Goal: Transaction & Acquisition: Purchase product/service

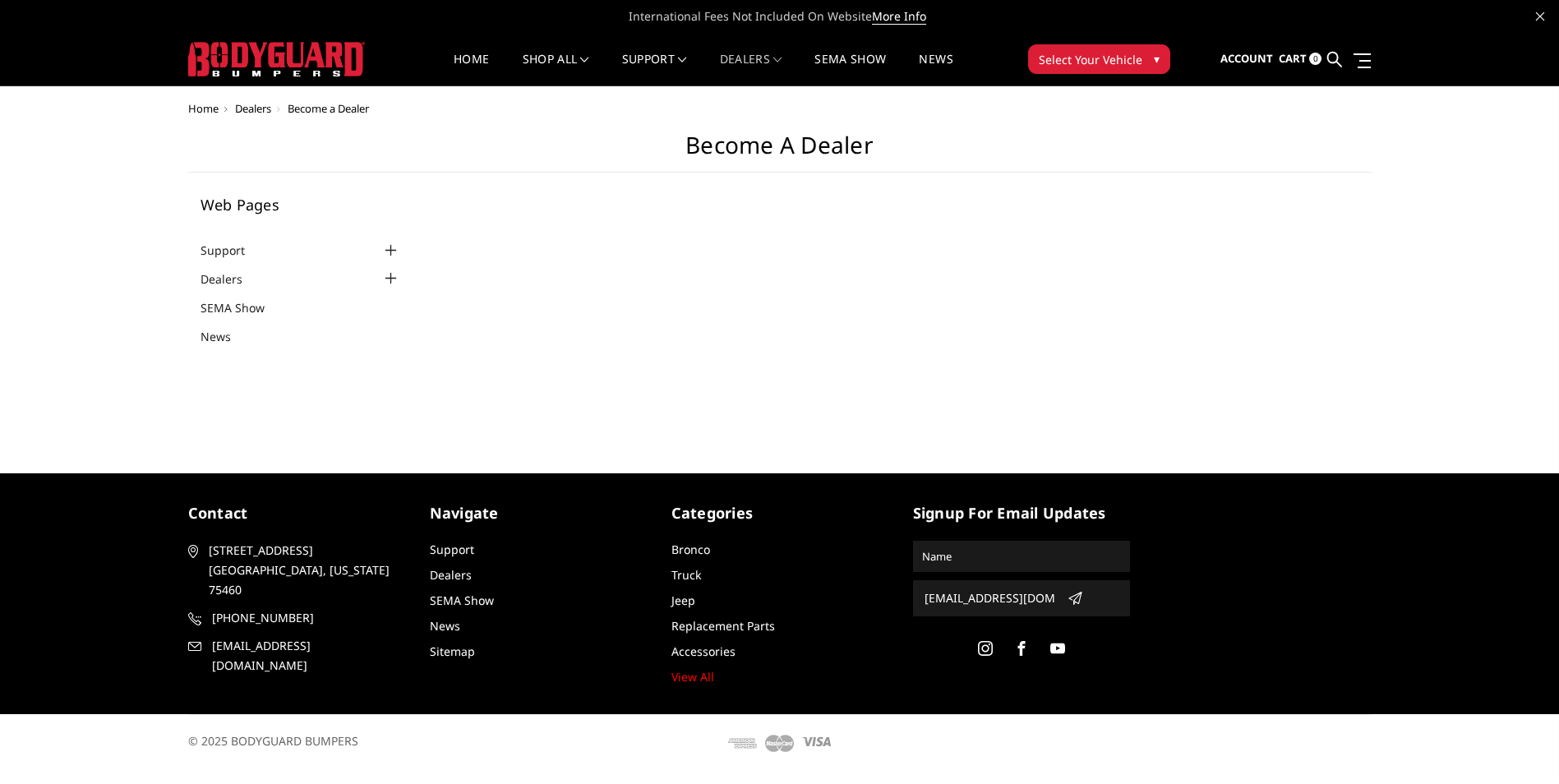
select select "US"
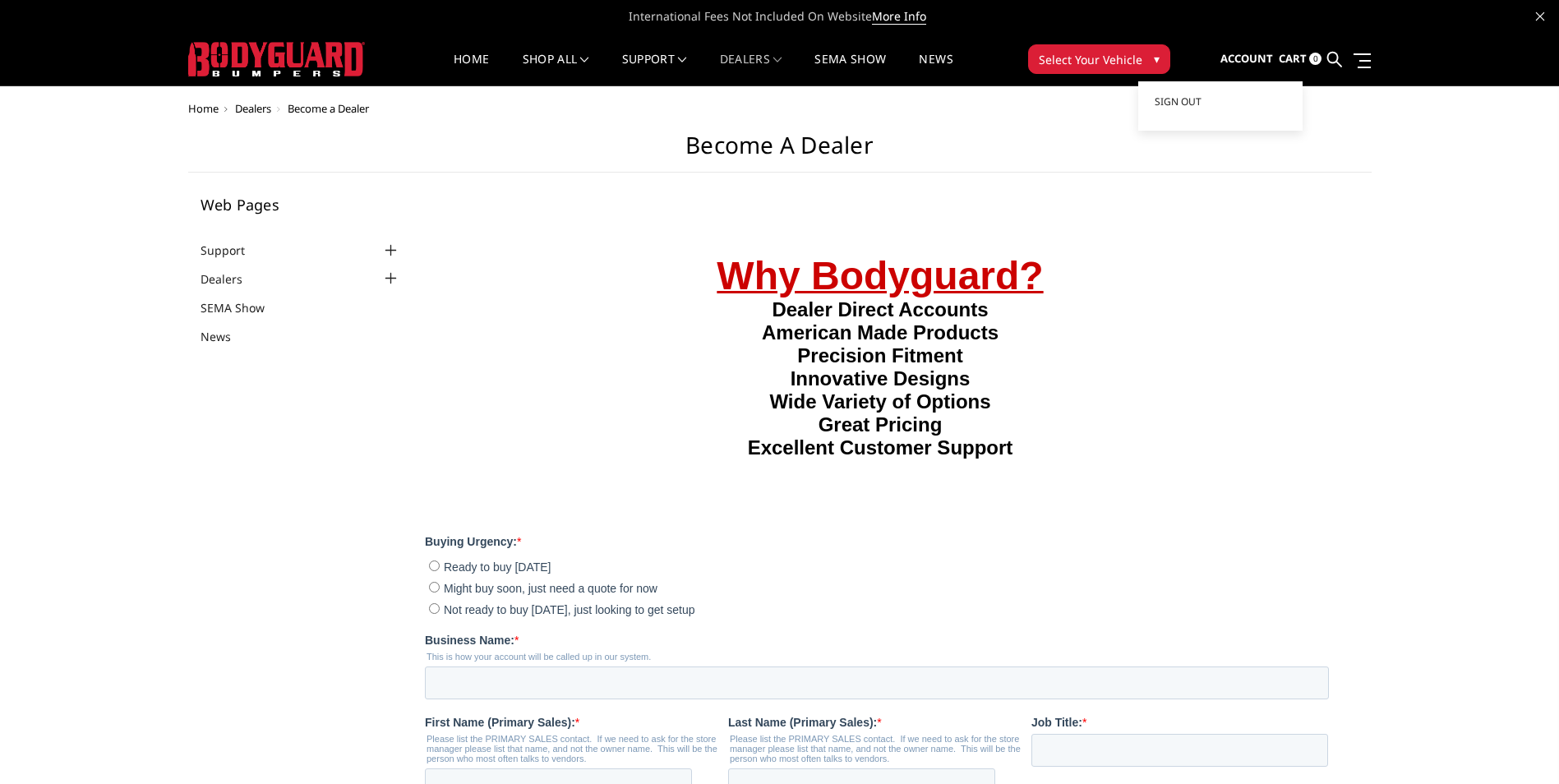
click at [1269, 53] on span "Account" at bounding box center [1247, 58] width 52 height 15
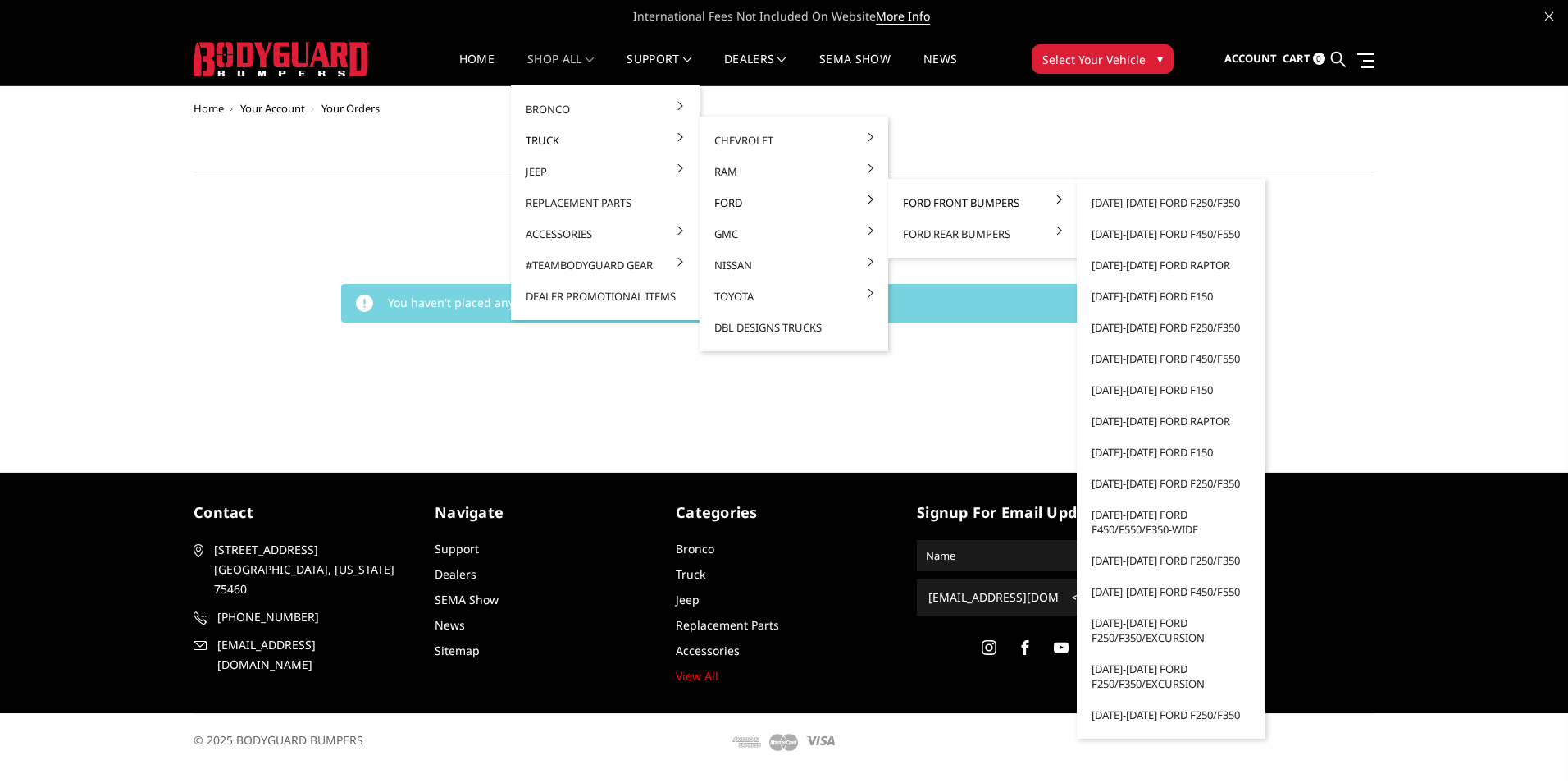
click at [949, 199] on link "Ford Front Bumpers" at bounding box center [982, 203] width 175 height 31
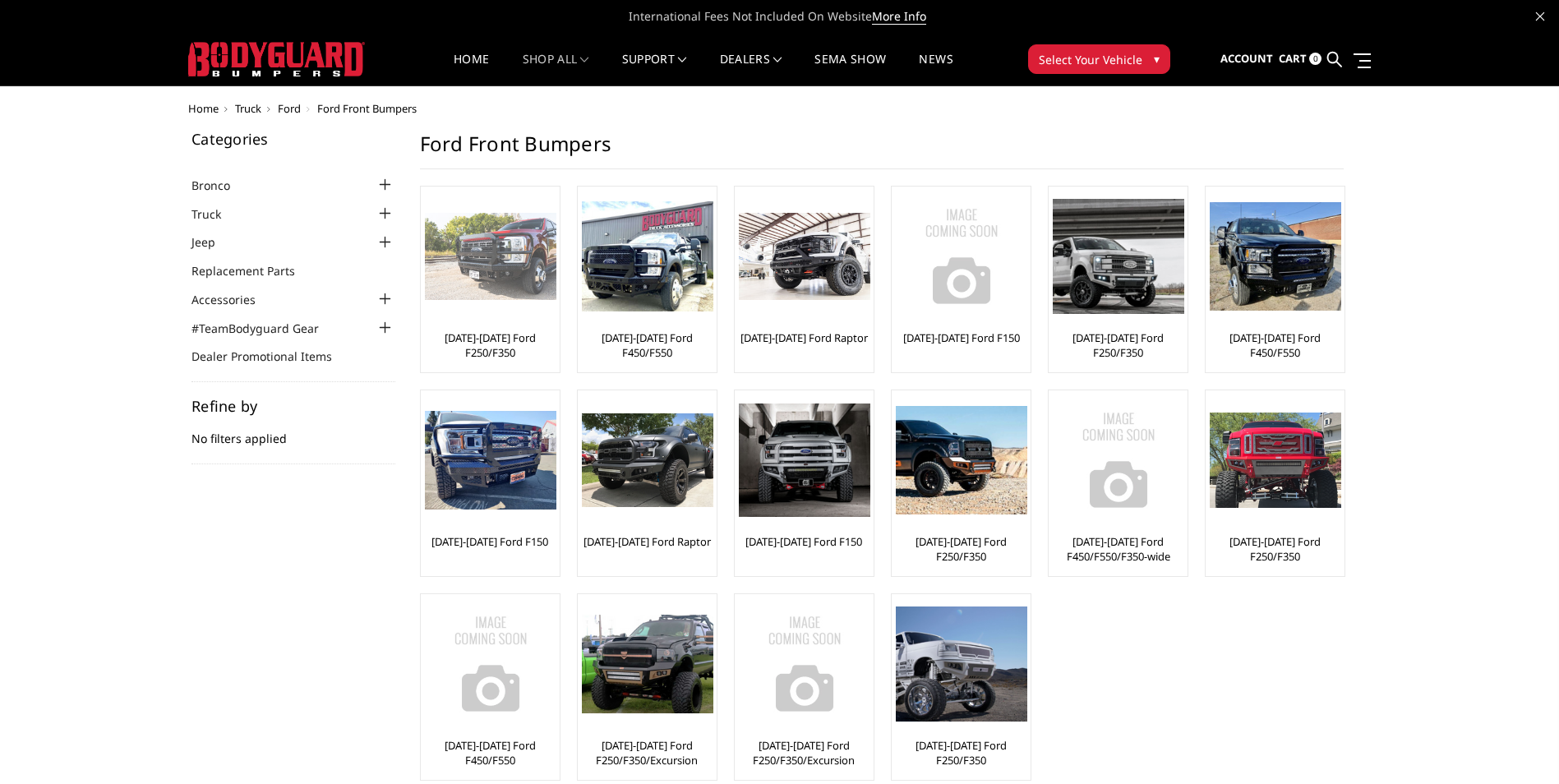
click at [508, 342] on link "[DATE]-[DATE] Ford F250/F350" at bounding box center [490, 345] width 130 height 30
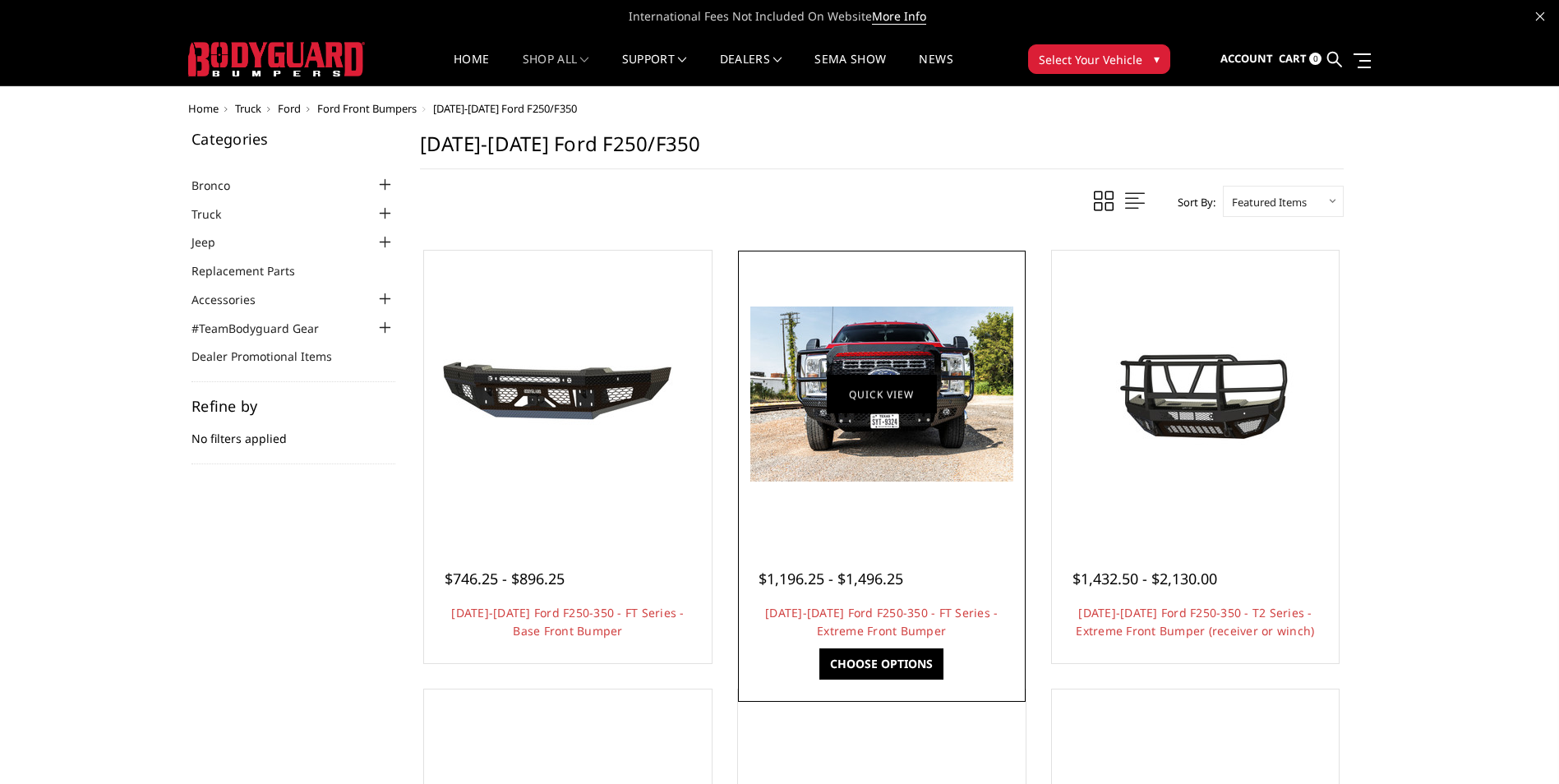
click at [894, 409] on link "Quick view" at bounding box center [882, 394] width 110 height 38
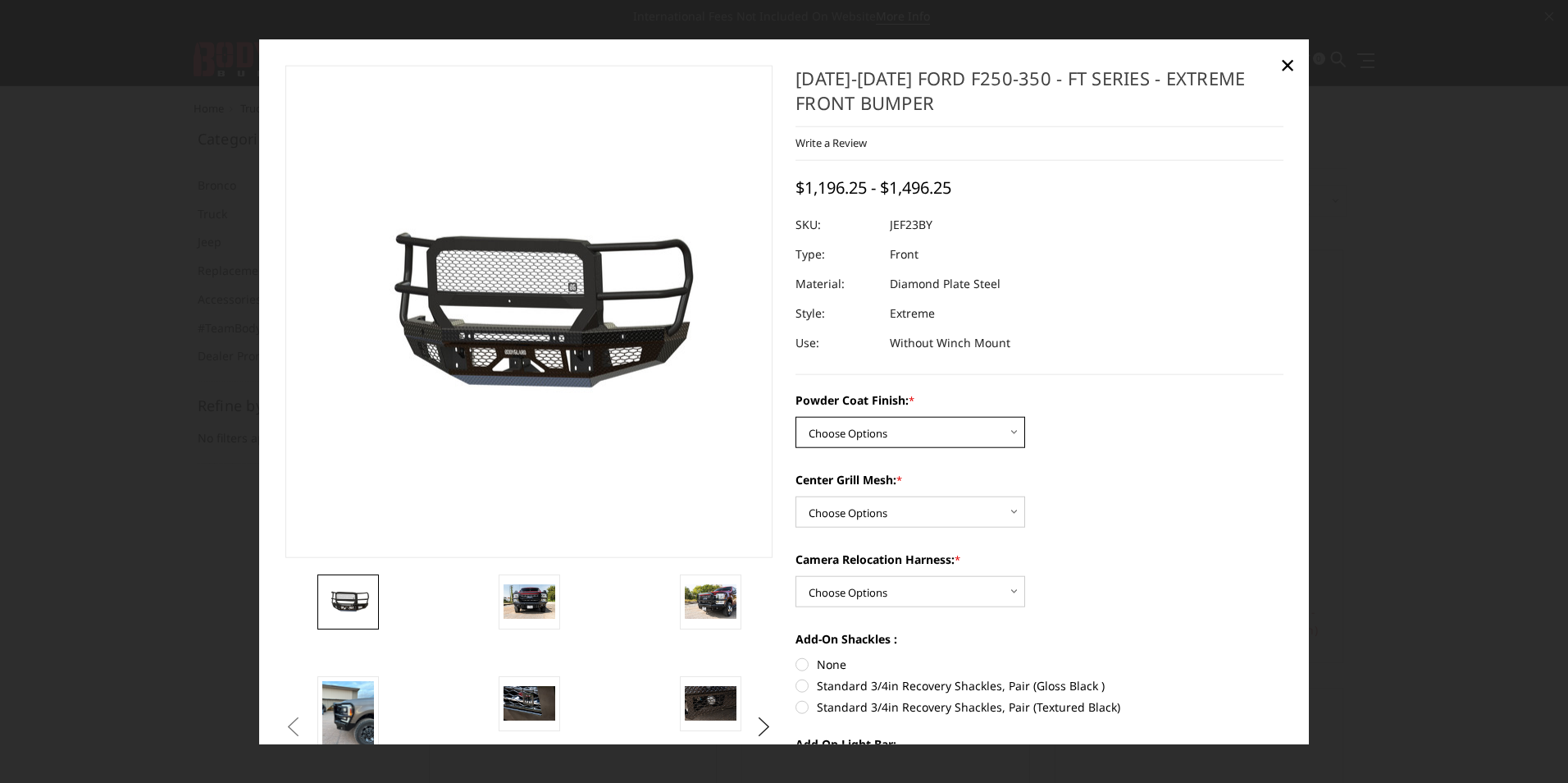
click at [1006, 438] on select "Choose Options Bare Metal Gloss Black Powder Coat Textured Black Powder Coat" at bounding box center [910, 432] width 230 height 31
select select "3264"
click at [796, 417] on select "Choose Options Bare Metal Gloss Black Powder Coat Textured Black Powder Coat" at bounding box center [910, 432] width 230 height 31
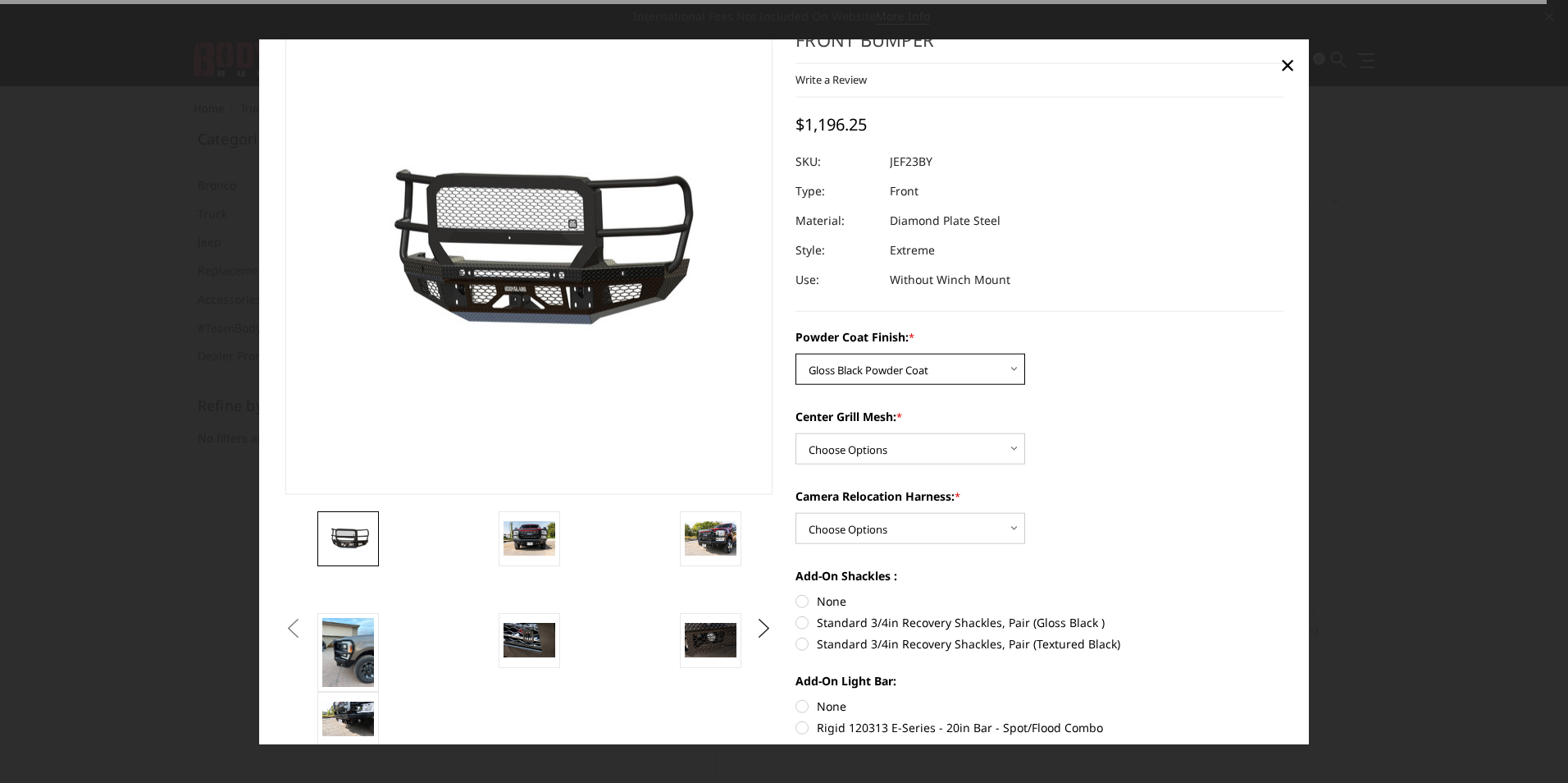
scroll to position [82, 0]
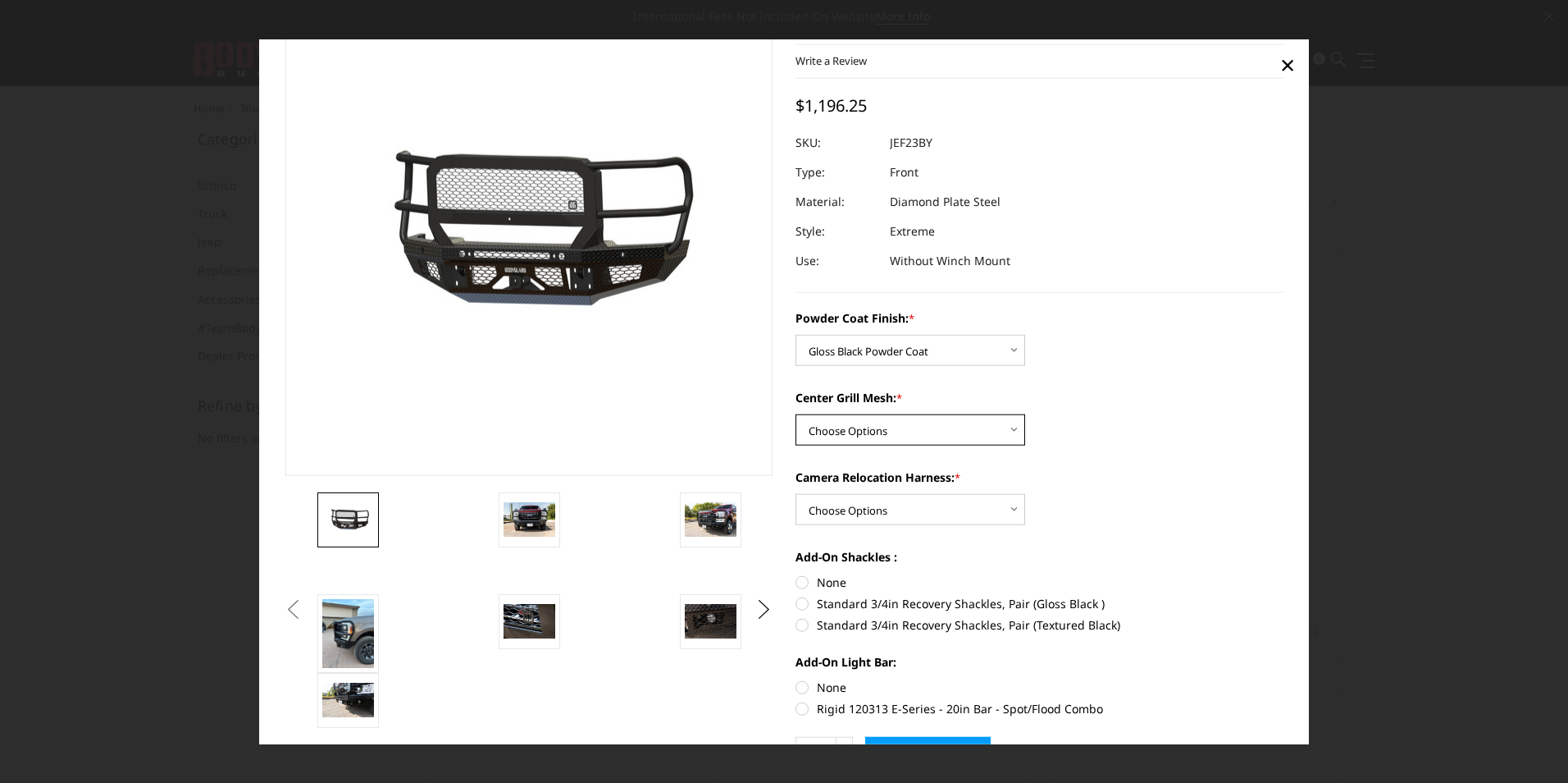
click at [1012, 431] on select "Choose Options WITH Expanded Metal in Center Grill WITHOUT Expanded Metal in Ce…" at bounding box center [910, 430] width 230 height 31
select select "3266"
click at [796, 414] on select "Choose Options WITH Expanded Metal in Center Grill WITHOUT Expanded Metal in Ce…" at bounding box center [910, 430] width 230 height 31
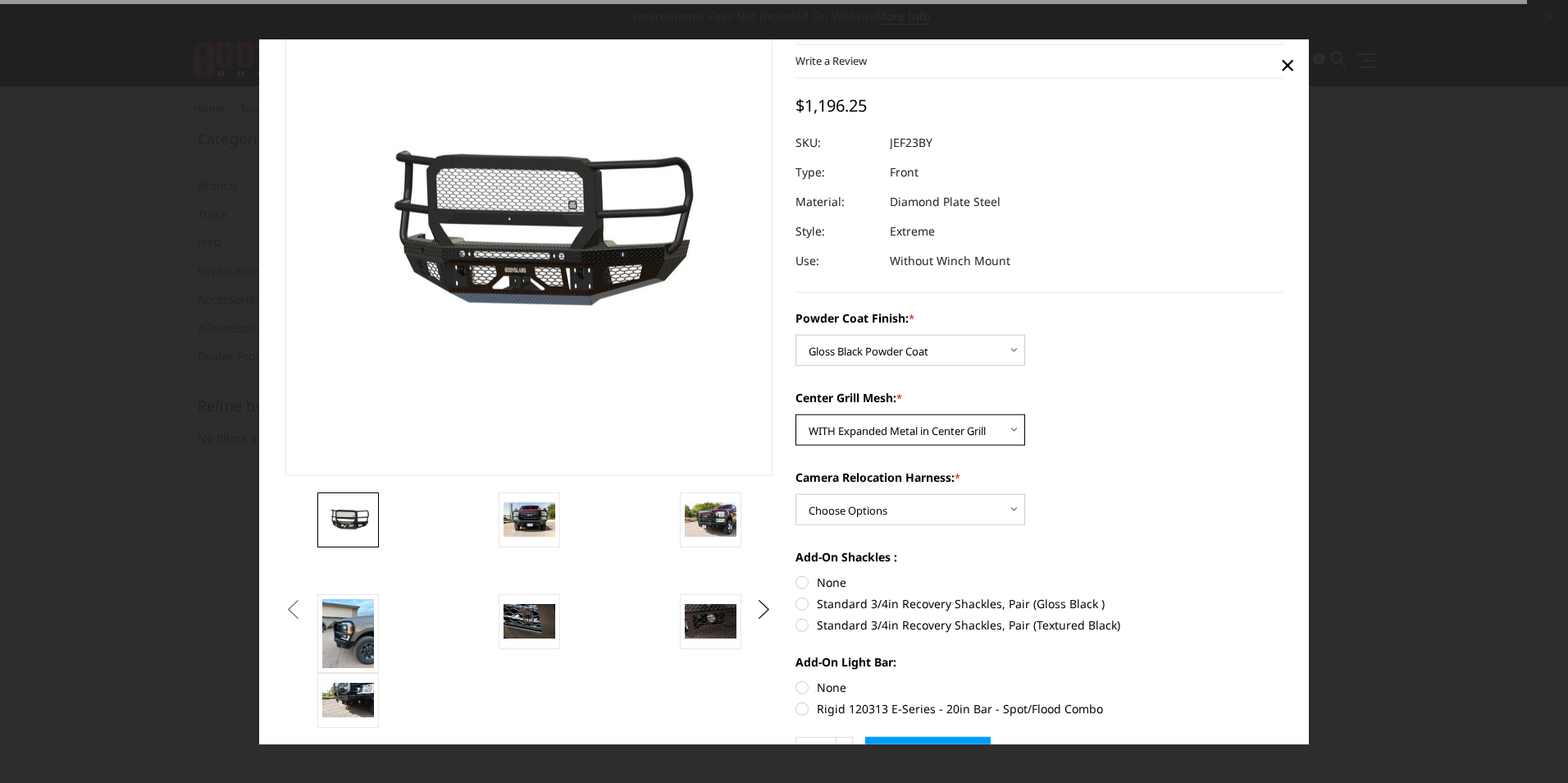
scroll to position [164, 0]
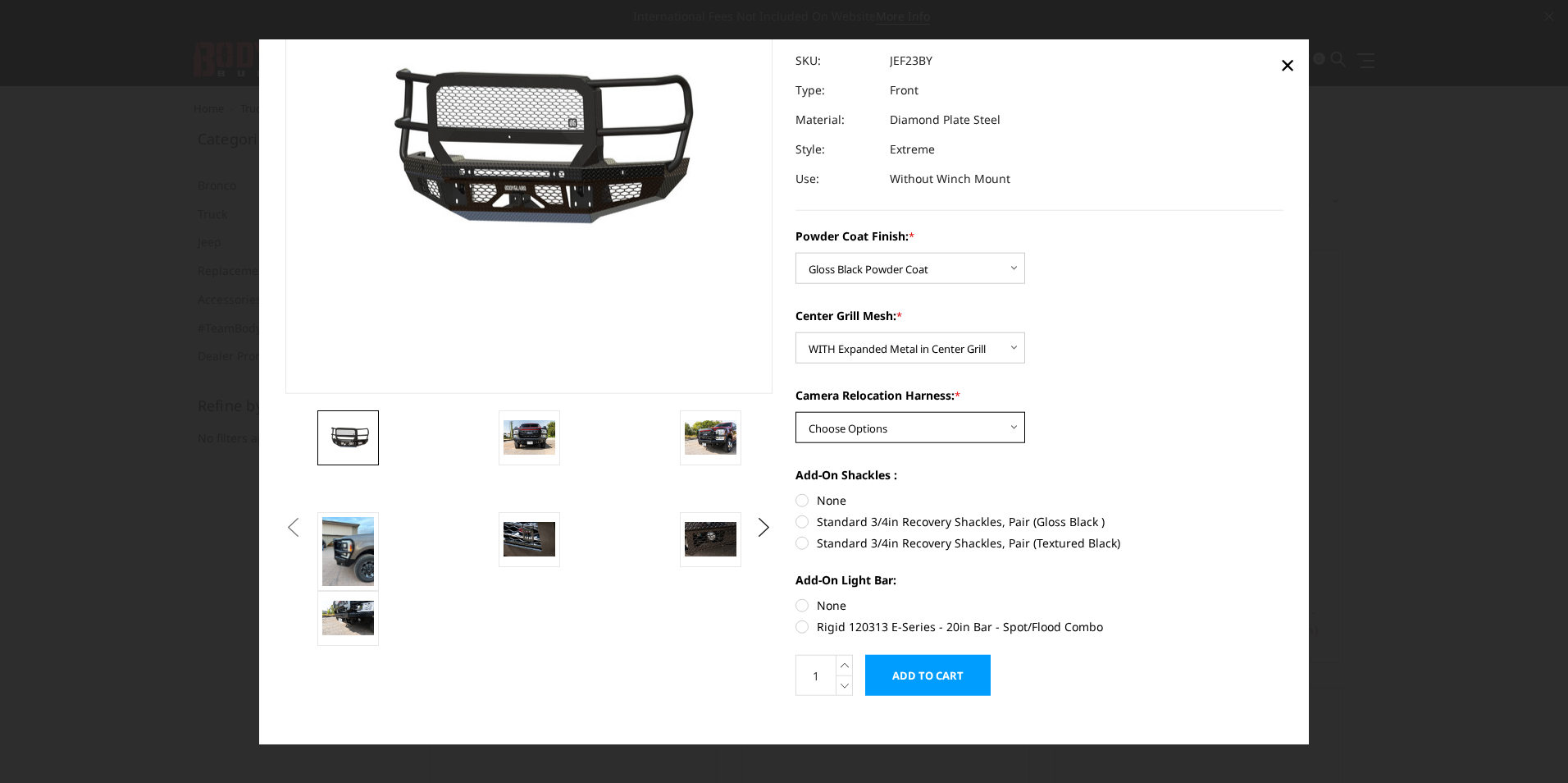
click at [1003, 430] on select "Choose Options WITH Camera Relocation Harness WITHOUT Camera Relocation Harness" at bounding box center [910, 427] width 230 height 31
select select "3268"
click at [796, 411] on select "Choose Options WITH Camera Relocation Harness WITHOUT Camera Relocation Harness" at bounding box center [910, 427] width 230 height 31
click at [1125, 452] on div "Powder Coat Finish: * Choose Options Bare Metal Gloss Black Powder Coat Texture…" at bounding box center [1040, 430] width 488 height 405
click at [803, 502] on label "None" at bounding box center [1040, 500] width 488 height 17
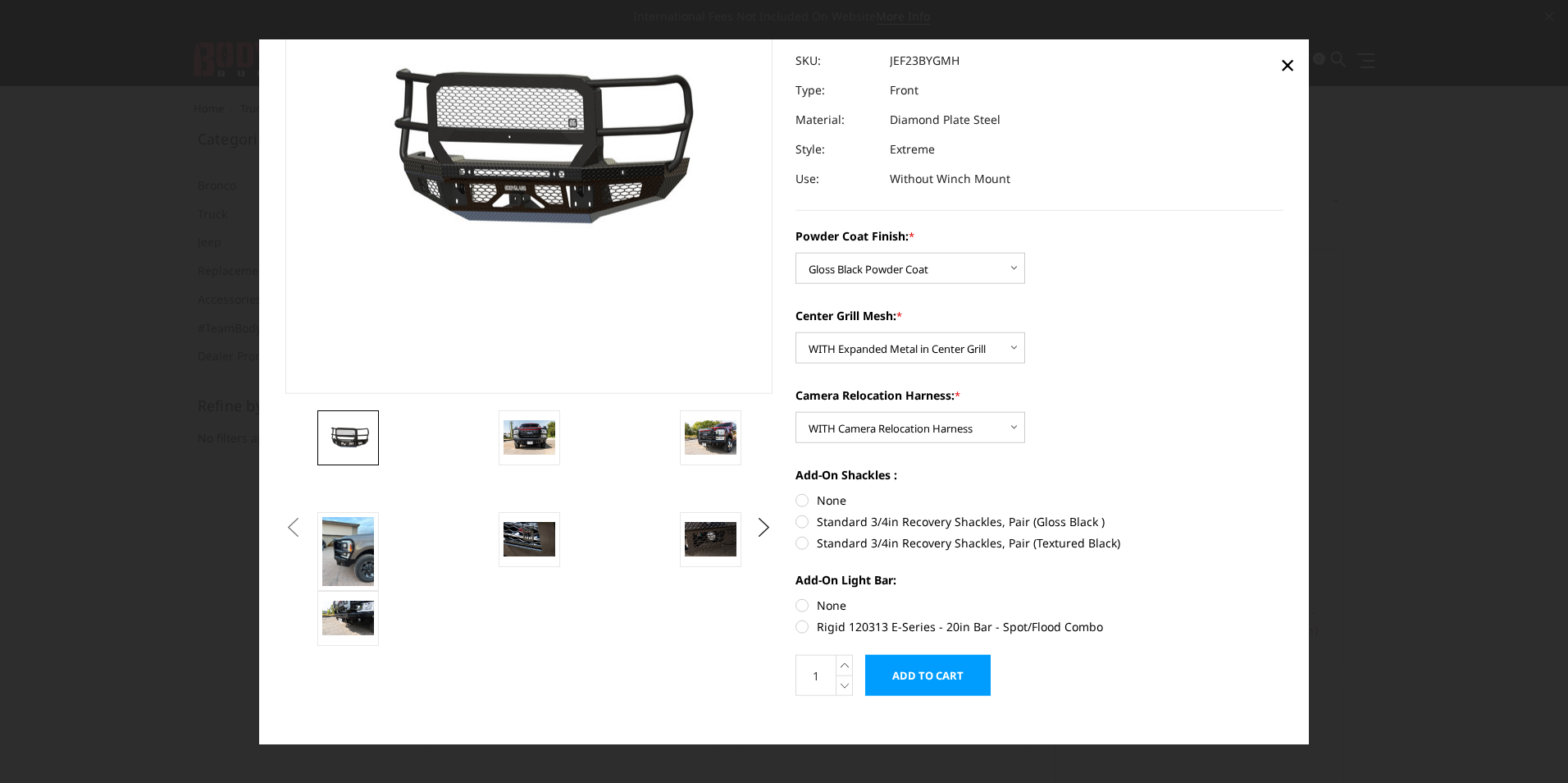
click at [797, 492] on input "None" at bounding box center [796, 491] width 1 height 1
radio input "true"
click at [797, 603] on label "None" at bounding box center [1040, 605] width 488 height 17
click at [797, 597] on input "None" at bounding box center [796, 596] width 1 height 1
radio input "true"
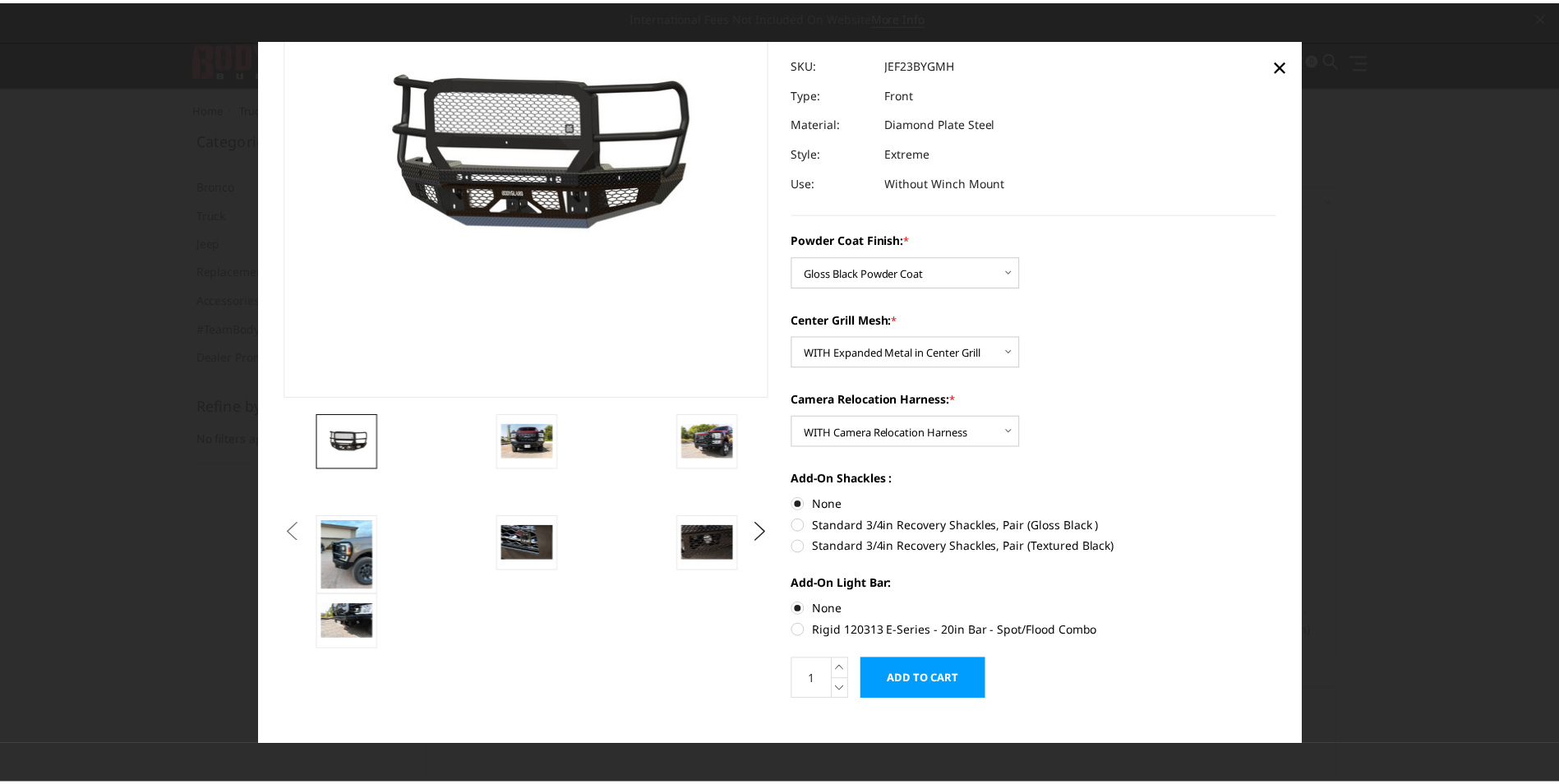
scroll to position [183, 0]
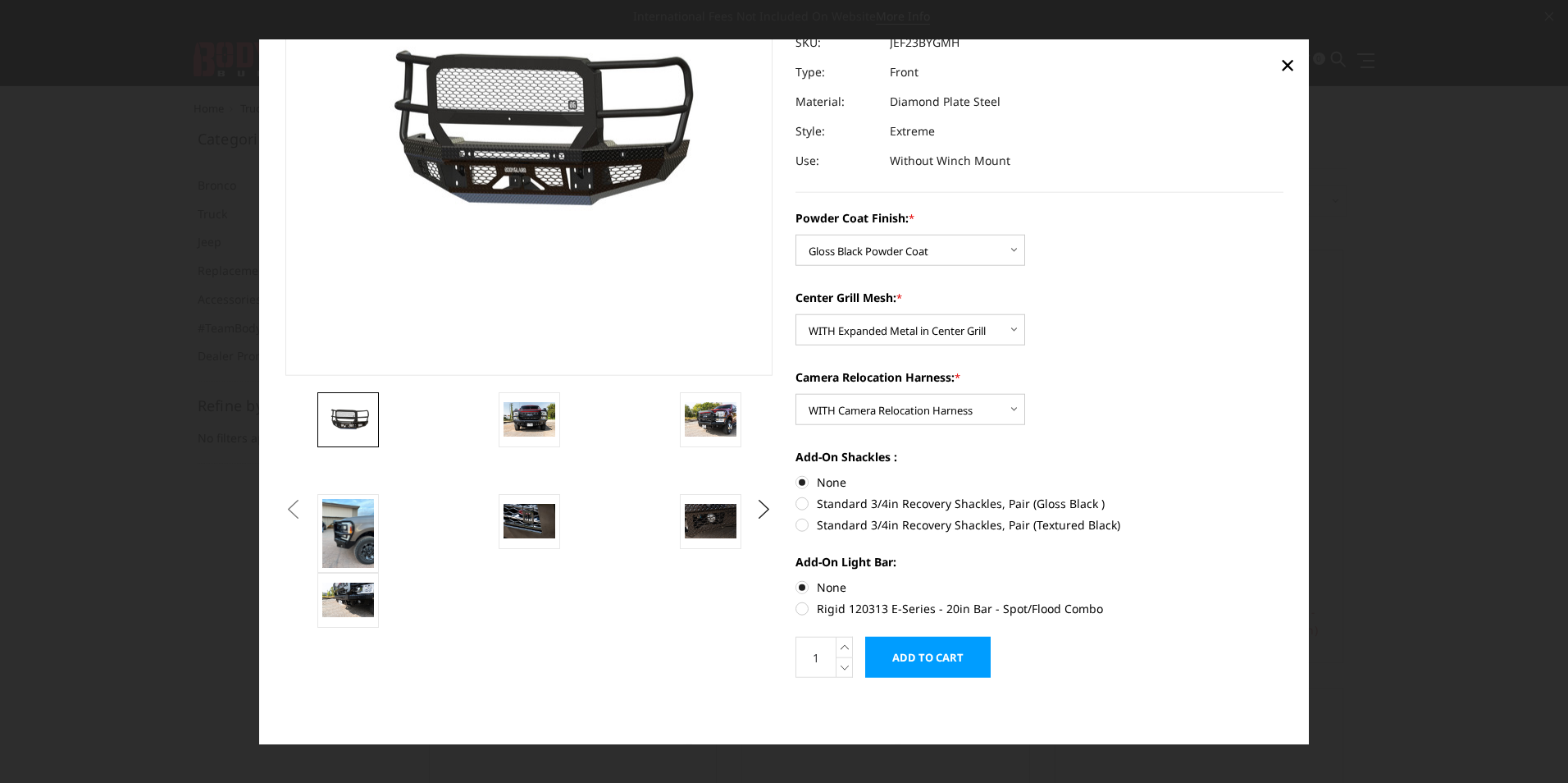
click at [927, 656] on input "Add to Cart" at bounding box center [928, 656] width 126 height 41
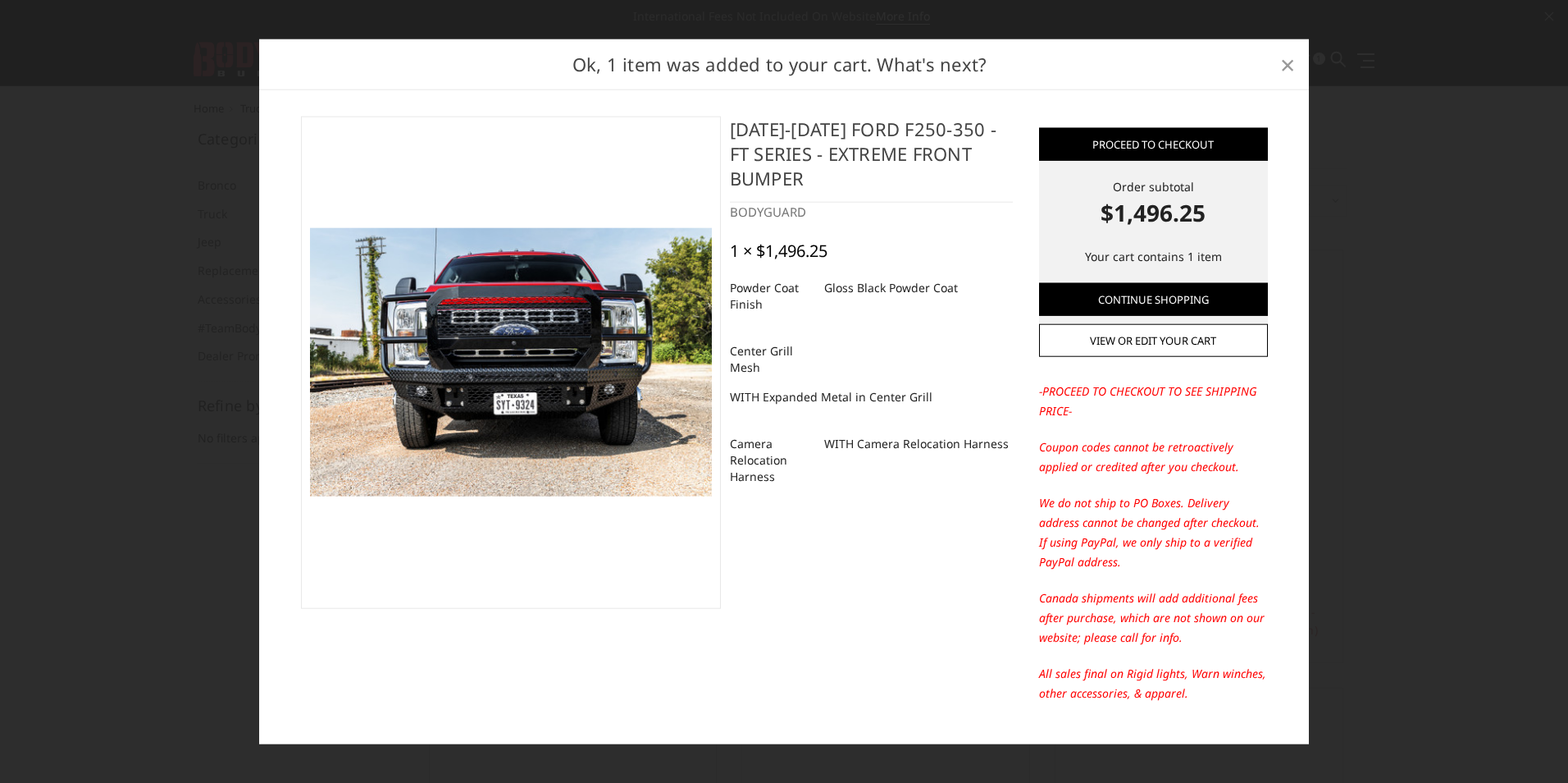
click at [1283, 68] on span "×" at bounding box center [1287, 63] width 15 height 36
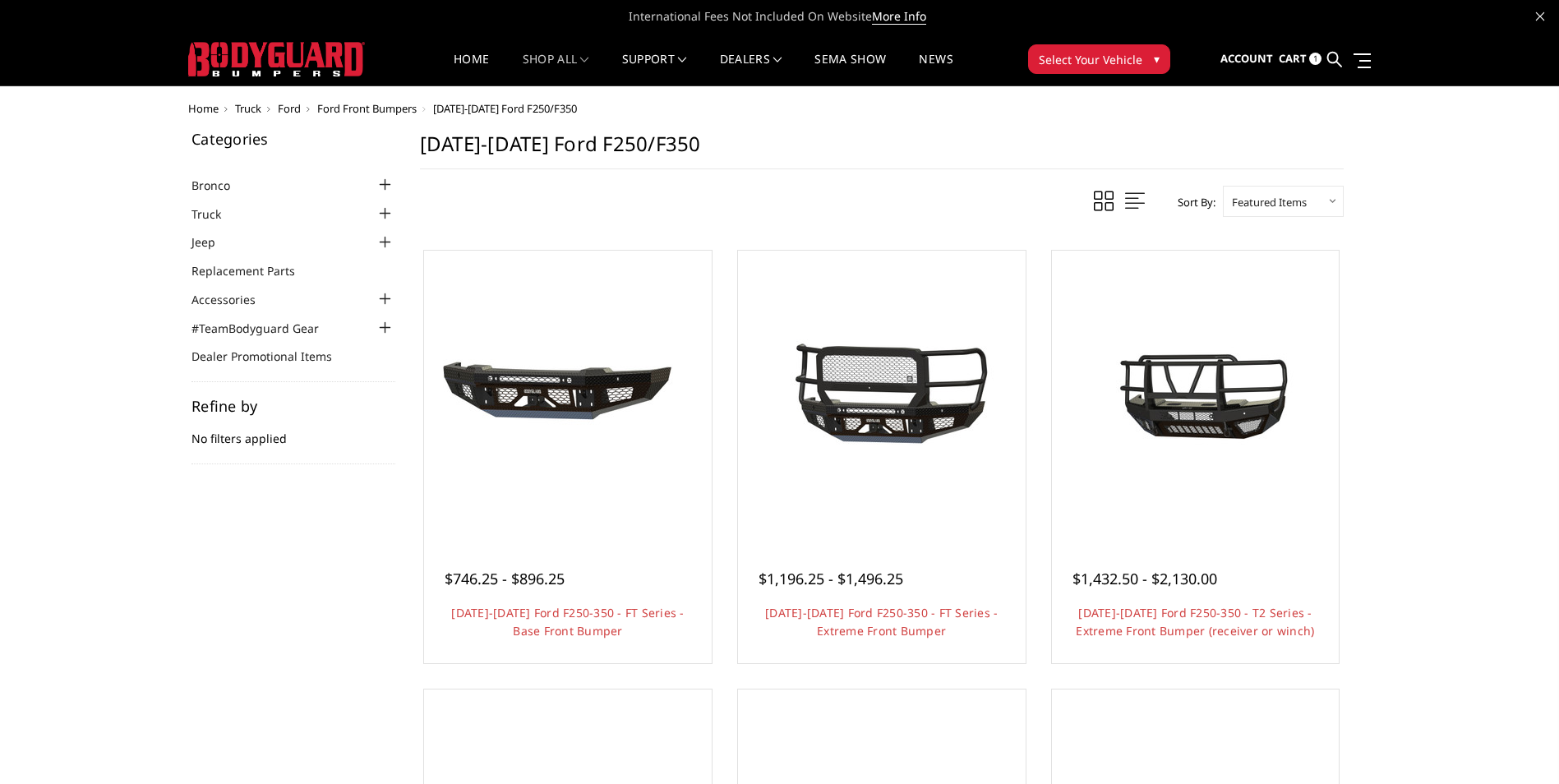
click at [383, 212] on div at bounding box center [385, 213] width 20 height 20
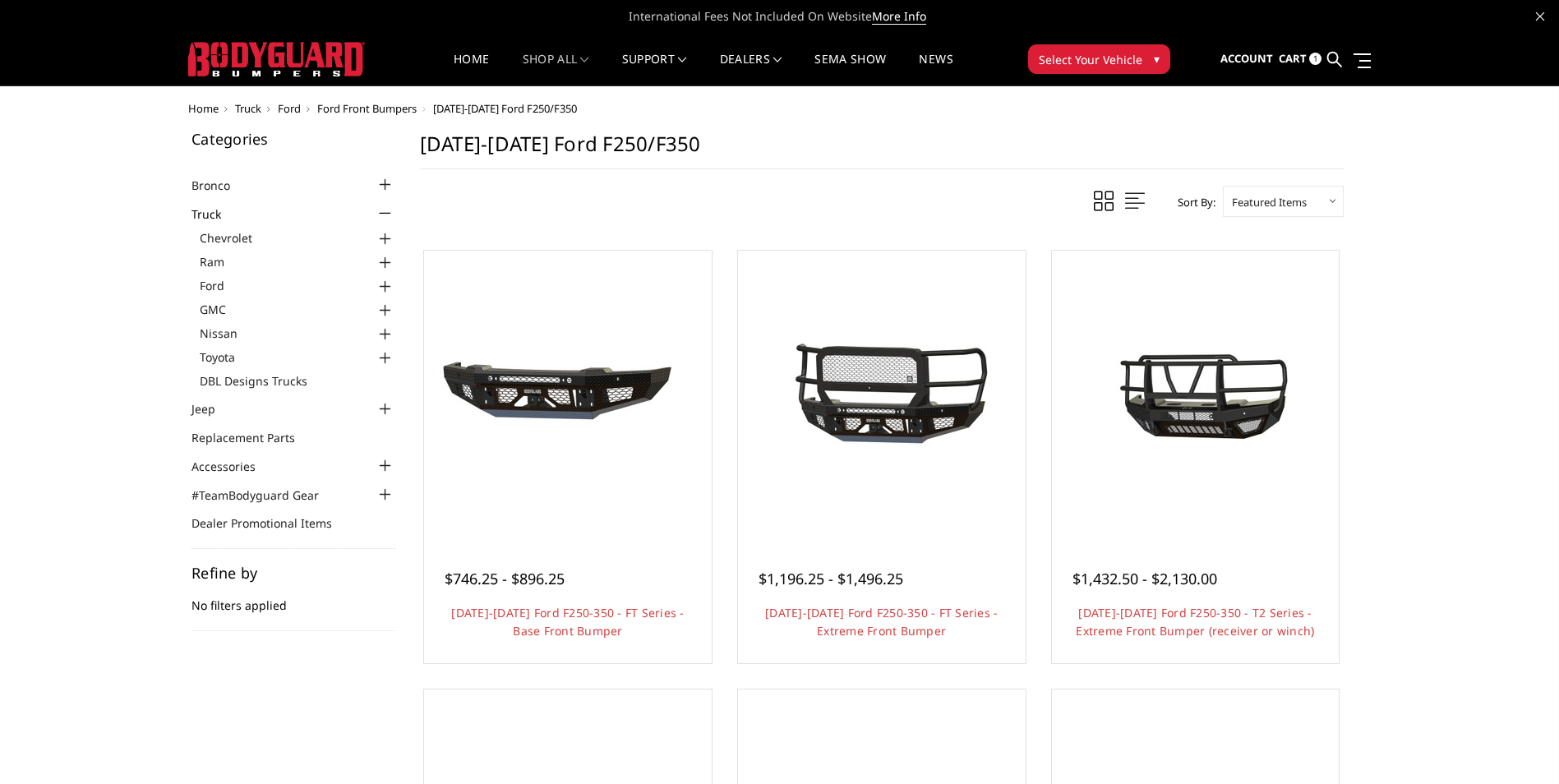
click at [381, 288] on div at bounding box center [385, 287] width 20 height 20
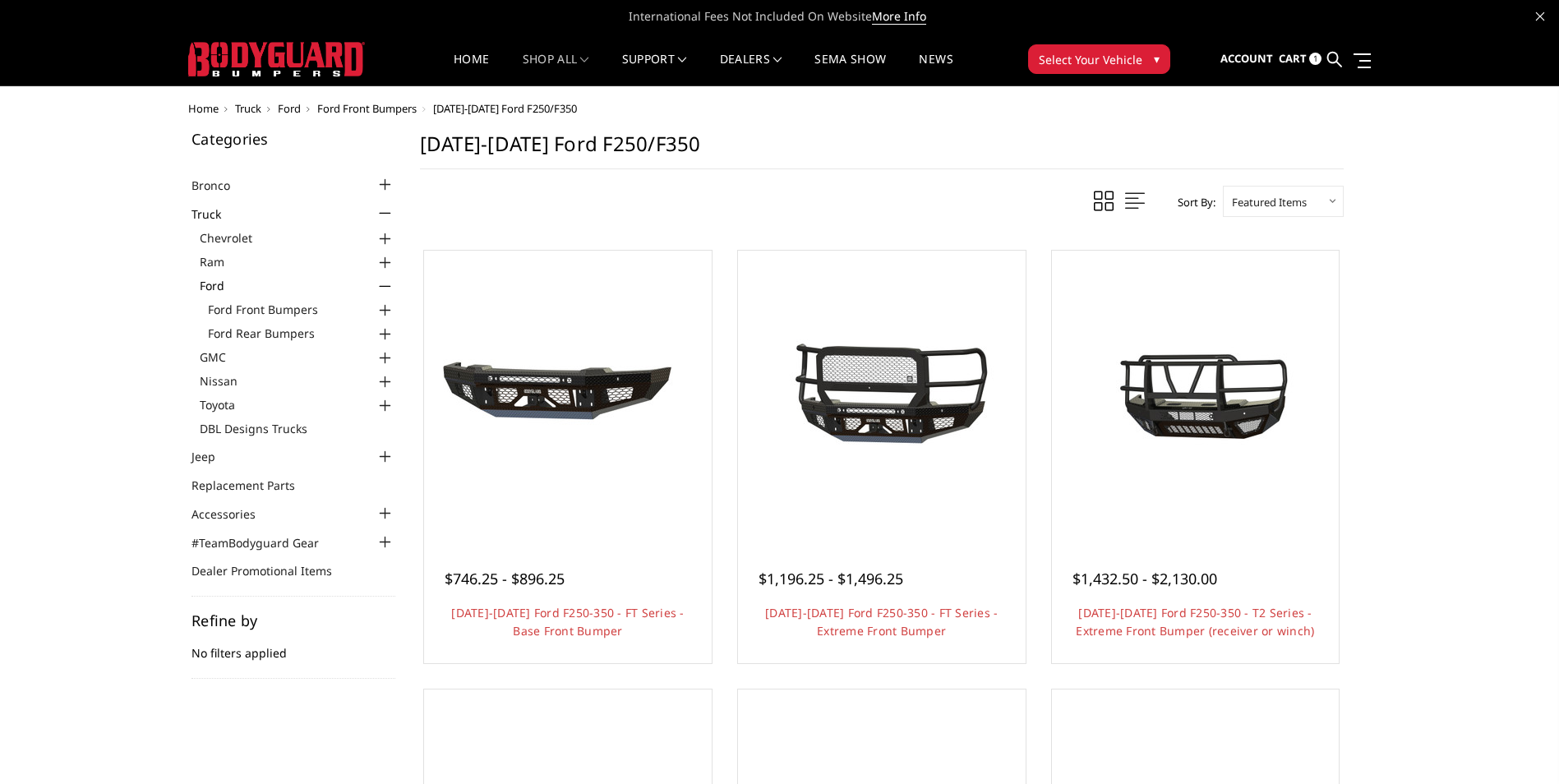
click at [386, 336] on div at bounding box center [385, 334] width 20 height 20
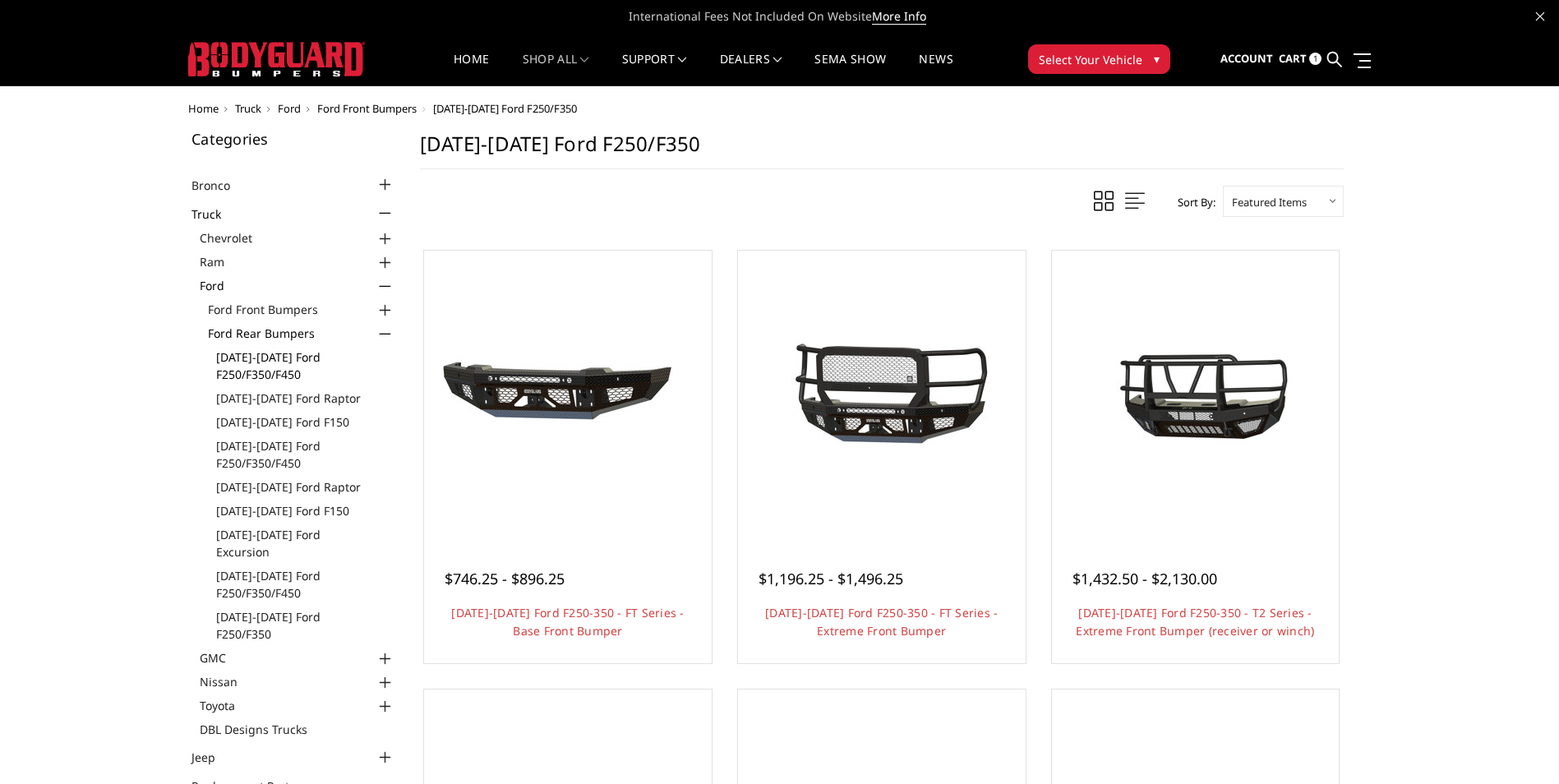
click at [276, 361] on link "2023-2025 Ford F250/F350/F450" at bounding box center [306, 366] width 179 height 35
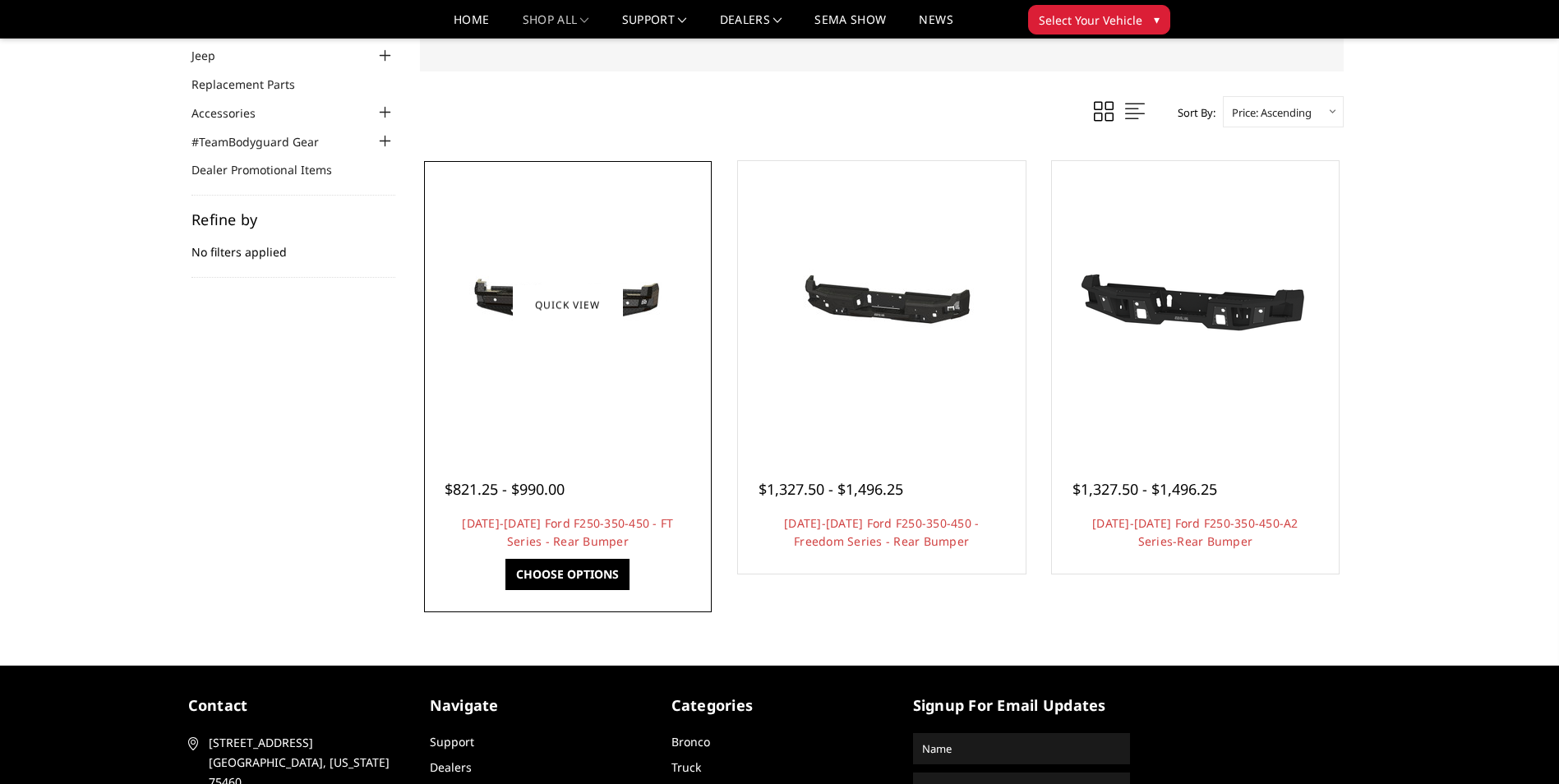
scroll to position [164, 0]
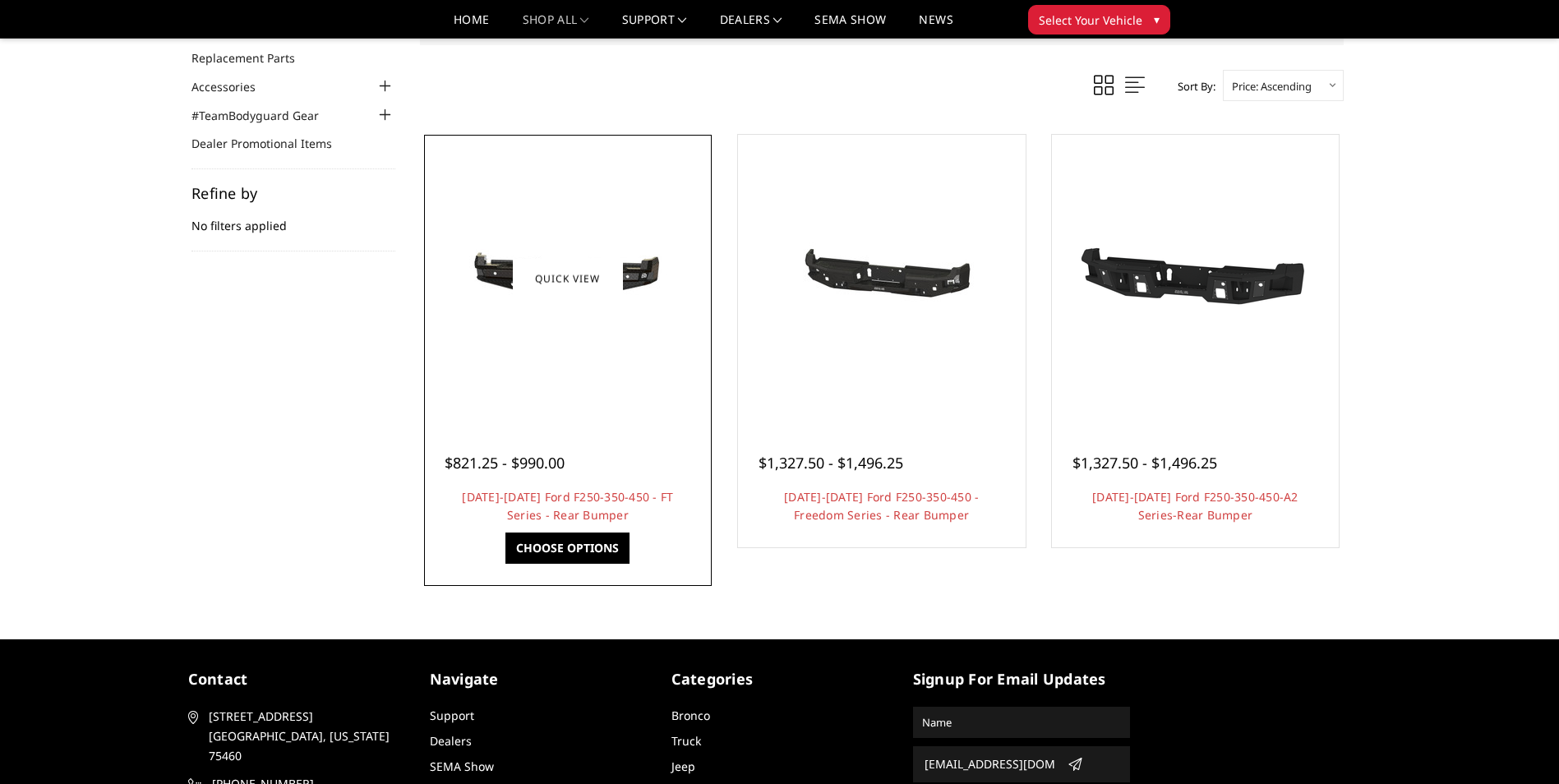
click at [628, 280] on img at bounding box center [568, 279] width 263 height 125
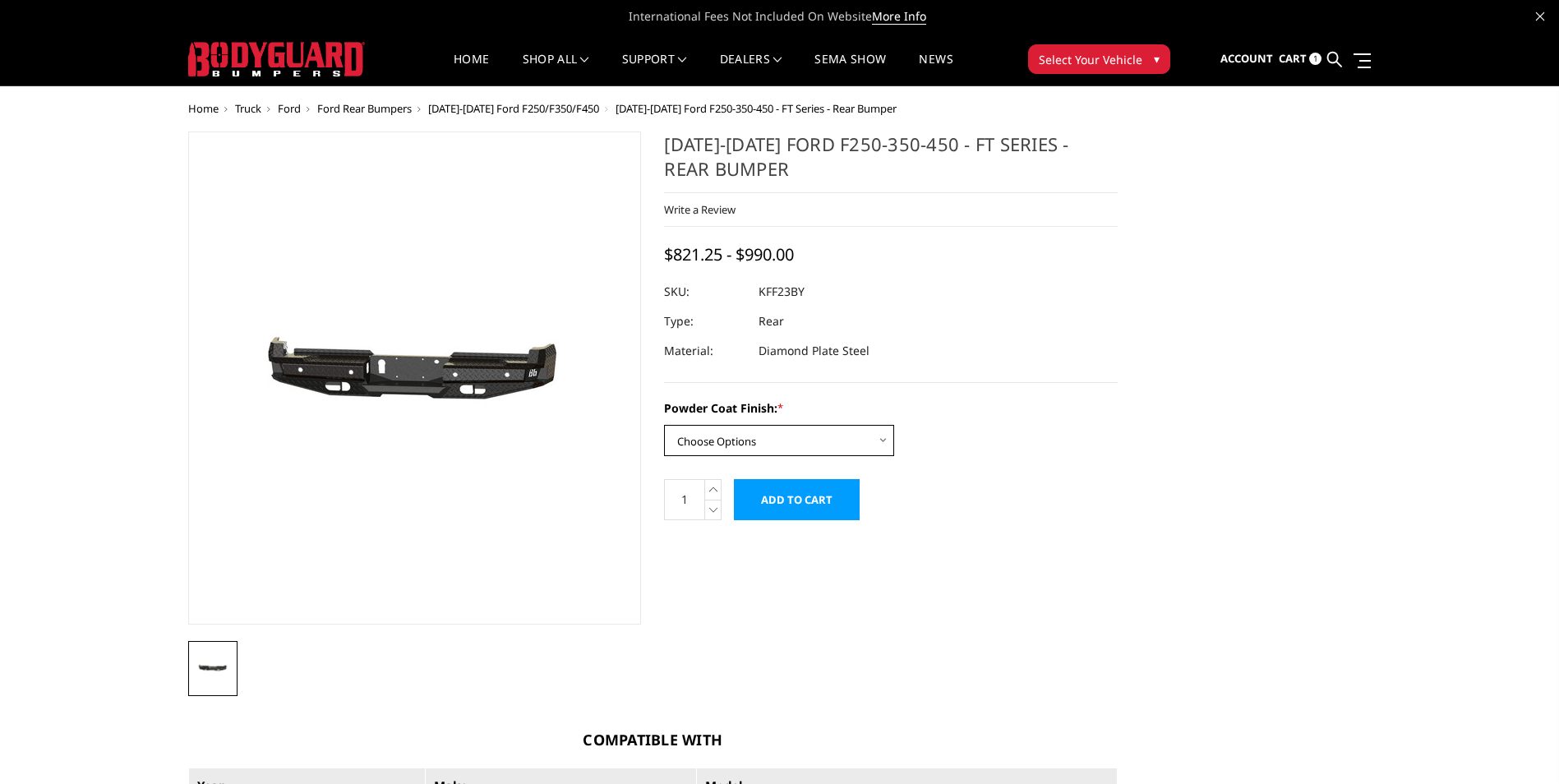
click at [877, 439] on select "Choose Options Bare Metal Gloss Black Powder Coat Textured Black Powder Coat" at bounding box center [779, 441] width 230 height 31
select select "3421"
click at [664, 425] on select "Choose Options Bare Metal Gloss Black Powder Coat Textured Black Powder Coat" at bounding box center [779, 441] width 230 height 31
click at [820, 506] on input "Add to Cart" at bounding box center [796, 499] width 126 height 41
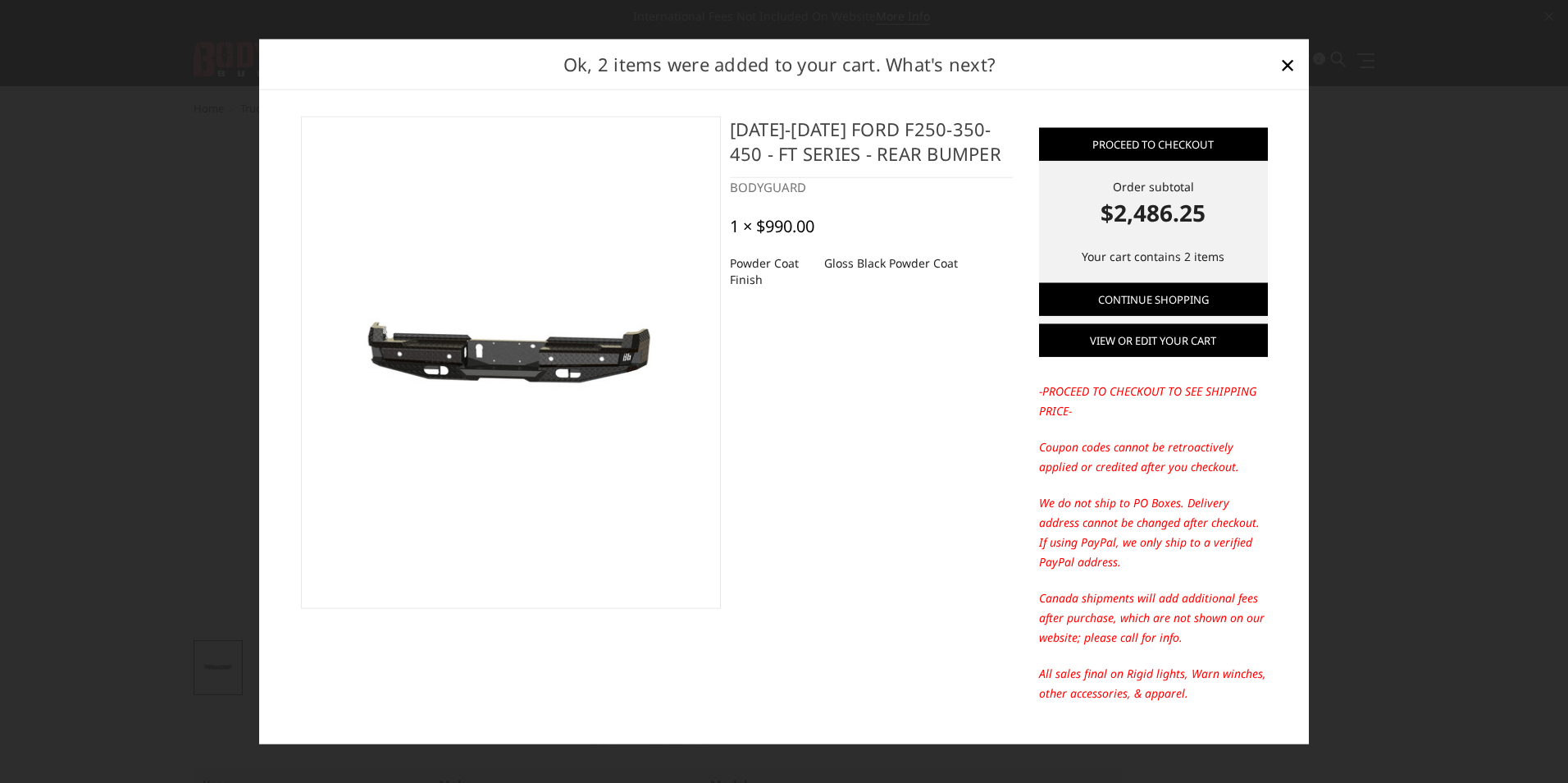
click at [1172, 342] on link "View or edit your cart" at bounding box center [1154, 340] width 229 height 33
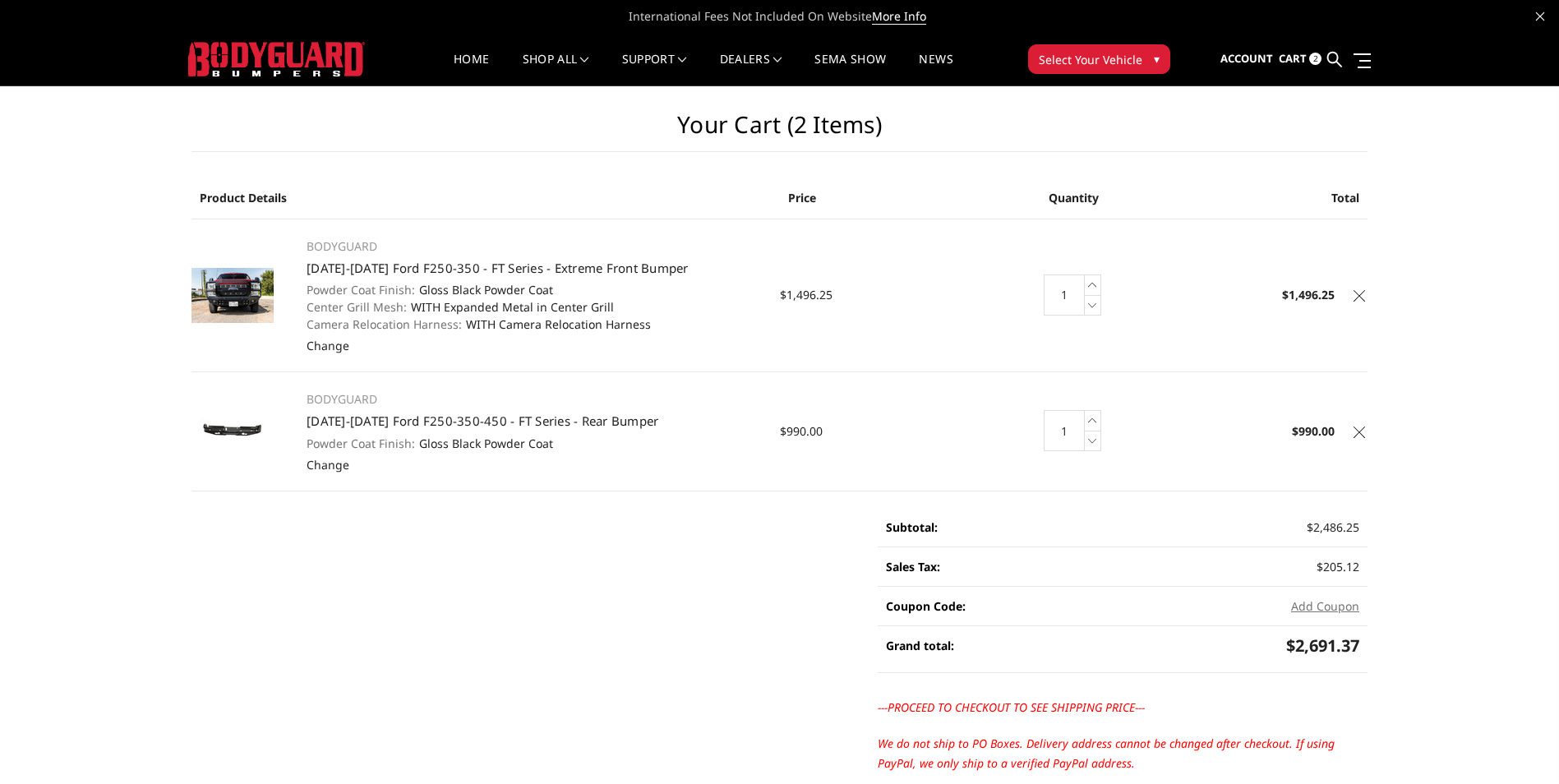
click at [1316, 59] on span "2" at bounding box center [1316, 58] width 12 height 12
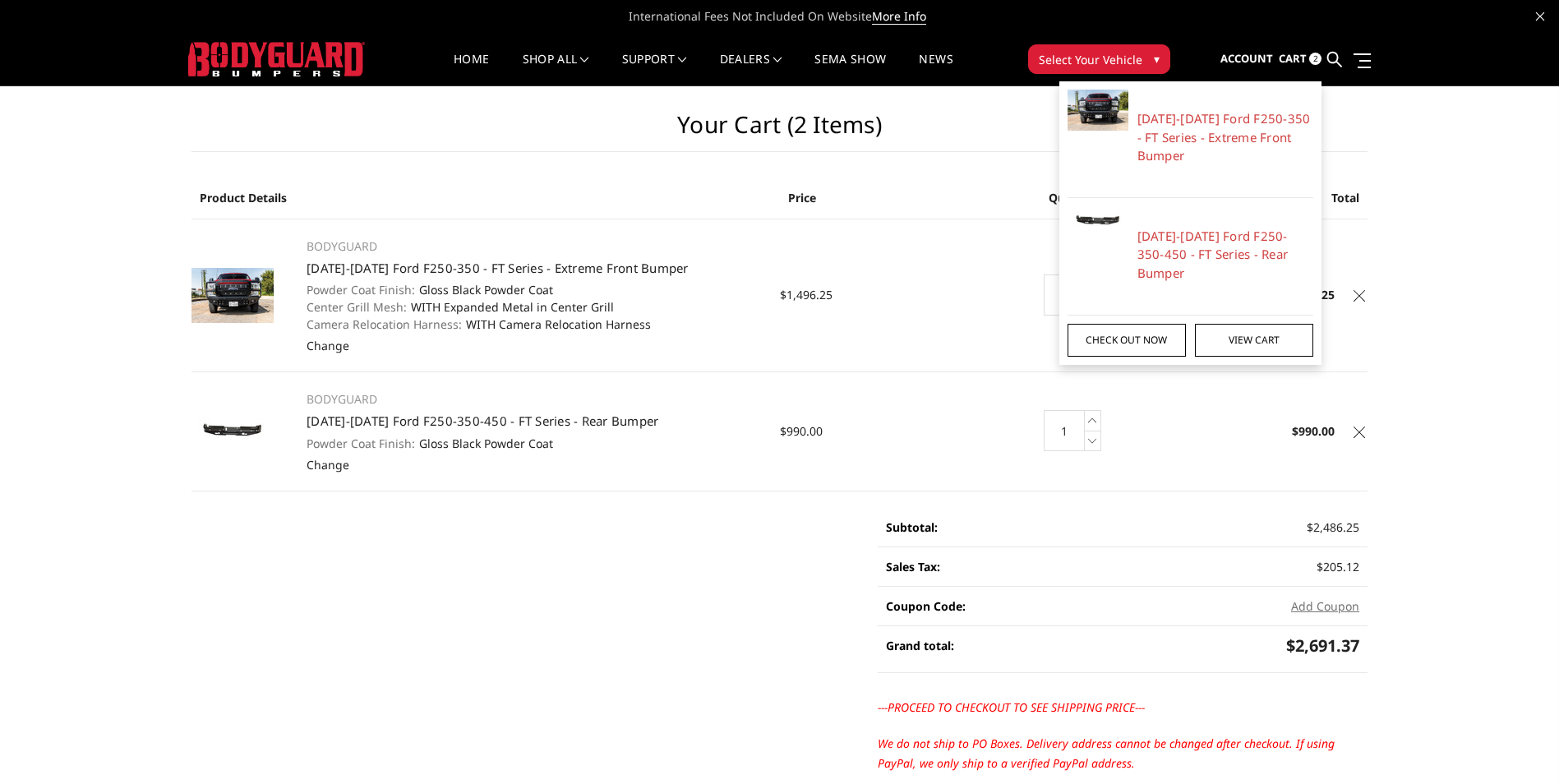
click at [1148, 326] on link "Check out now" at bounding box center [1127, 340] width 118 height 33
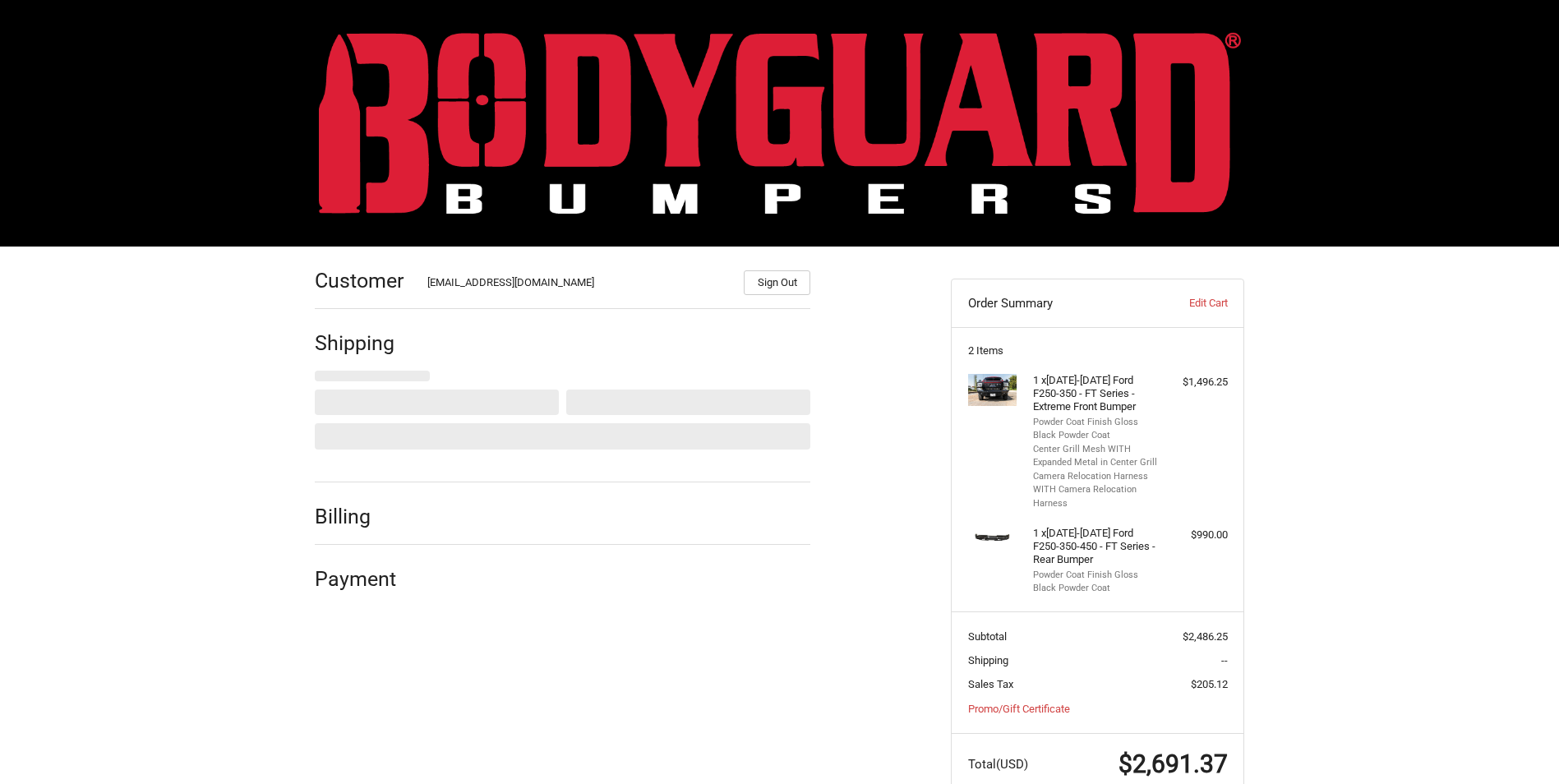
select select "US"
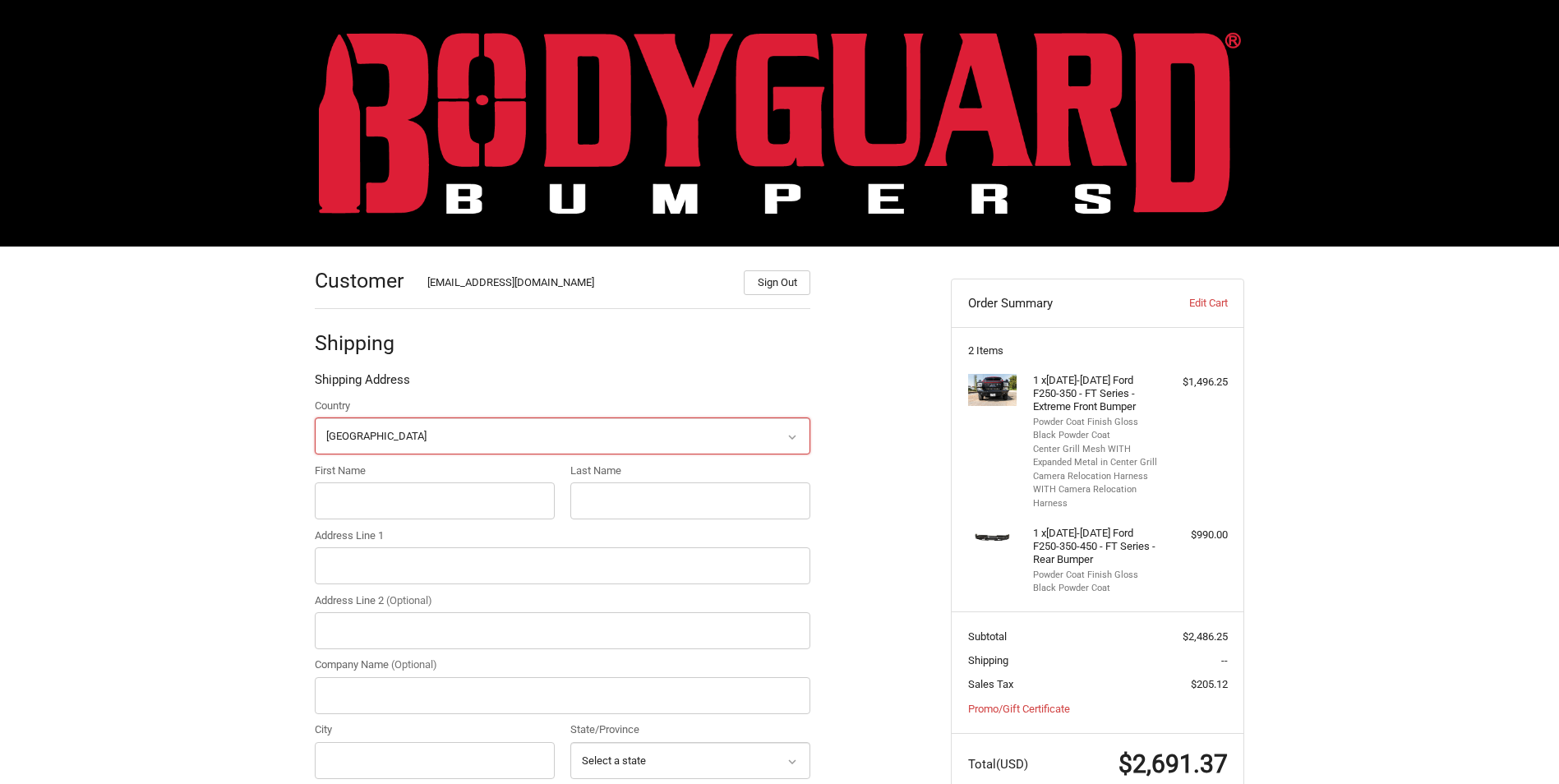
scroll to position [152, 0]
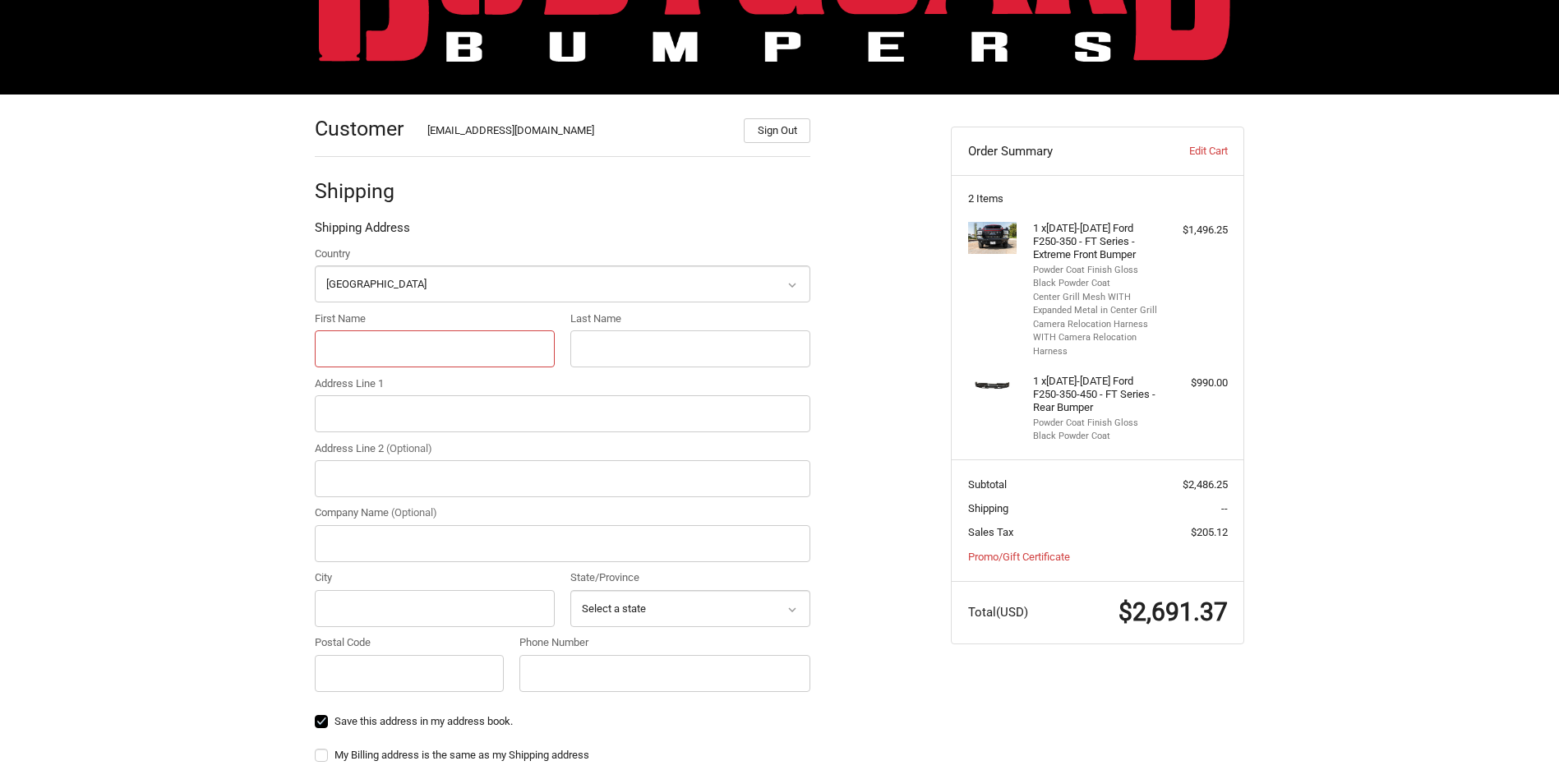
click at [392, 347] on input "First Name" at bounding box center [435, 349] width 240 height 37
type input "Bud"
type input "[PERSON_NAME]"
type input "Jet Performance Diesel"
type input "[STREET_ADDRESS]"
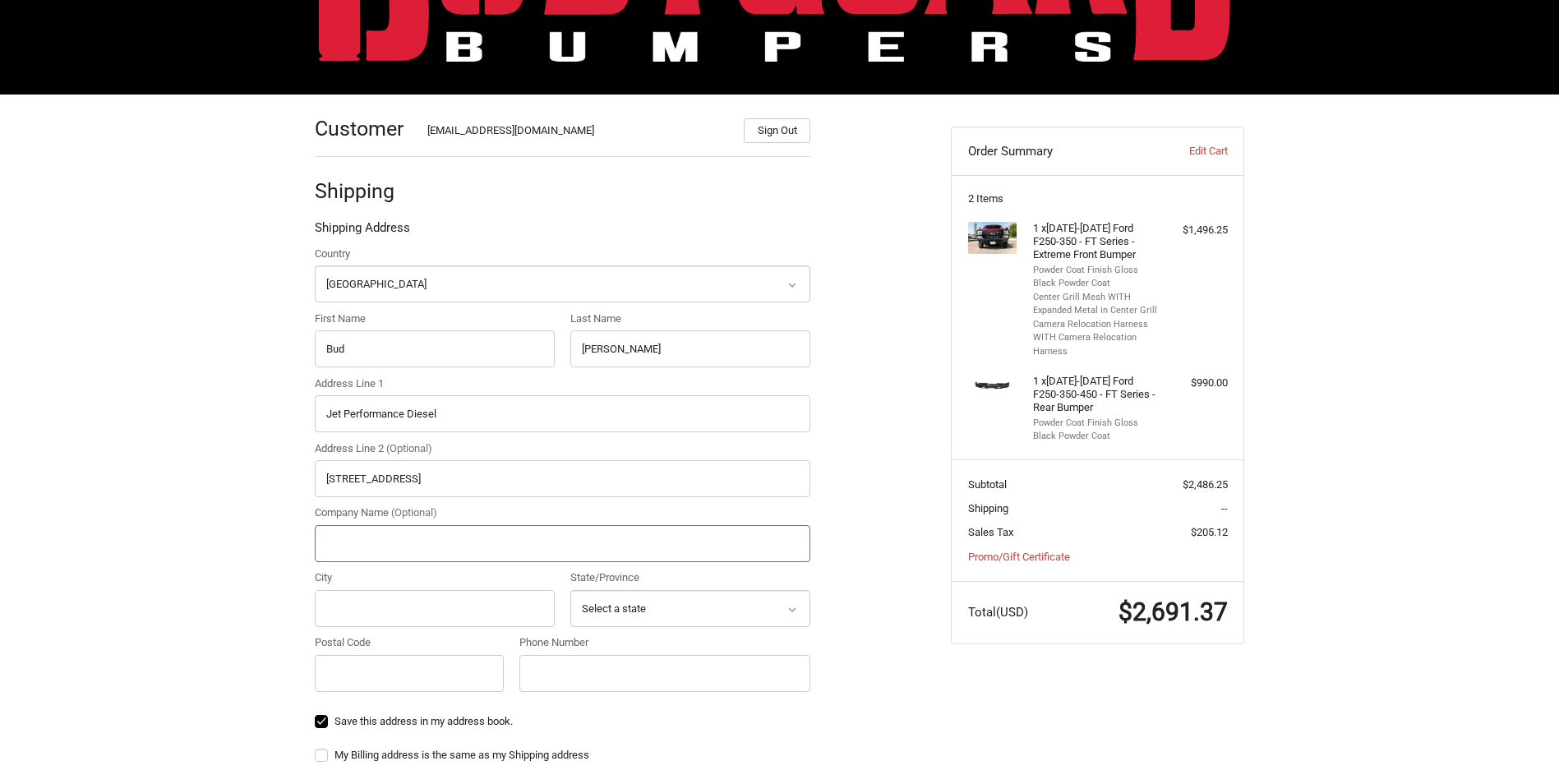
type input "[PERSON_NAME] Construction"
type input "MEXIA"
select select "[GEOGRAPHIC_DATA]"
type input "76667"
type input "19033881222"
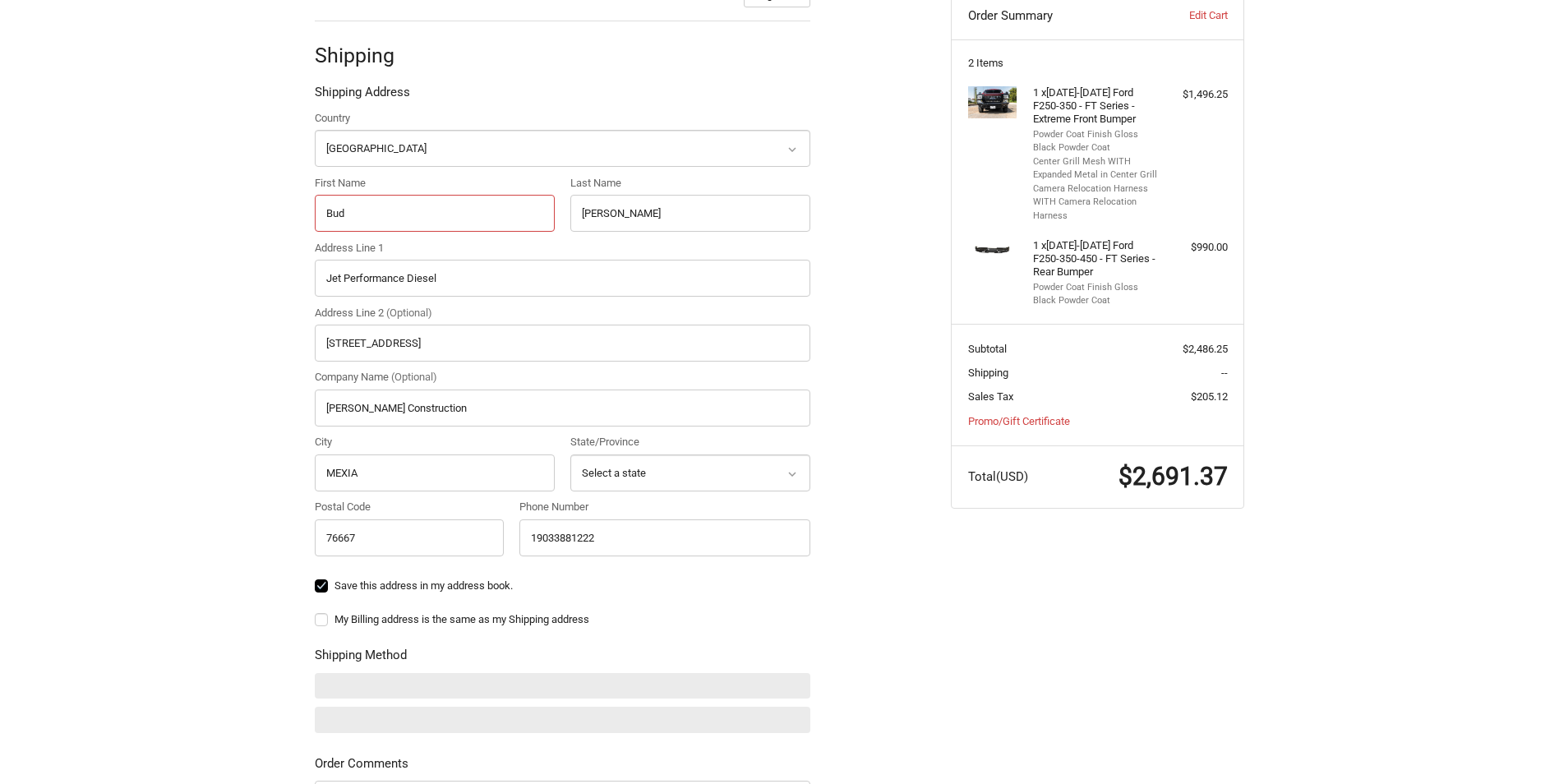
scroll to position [316, 0]
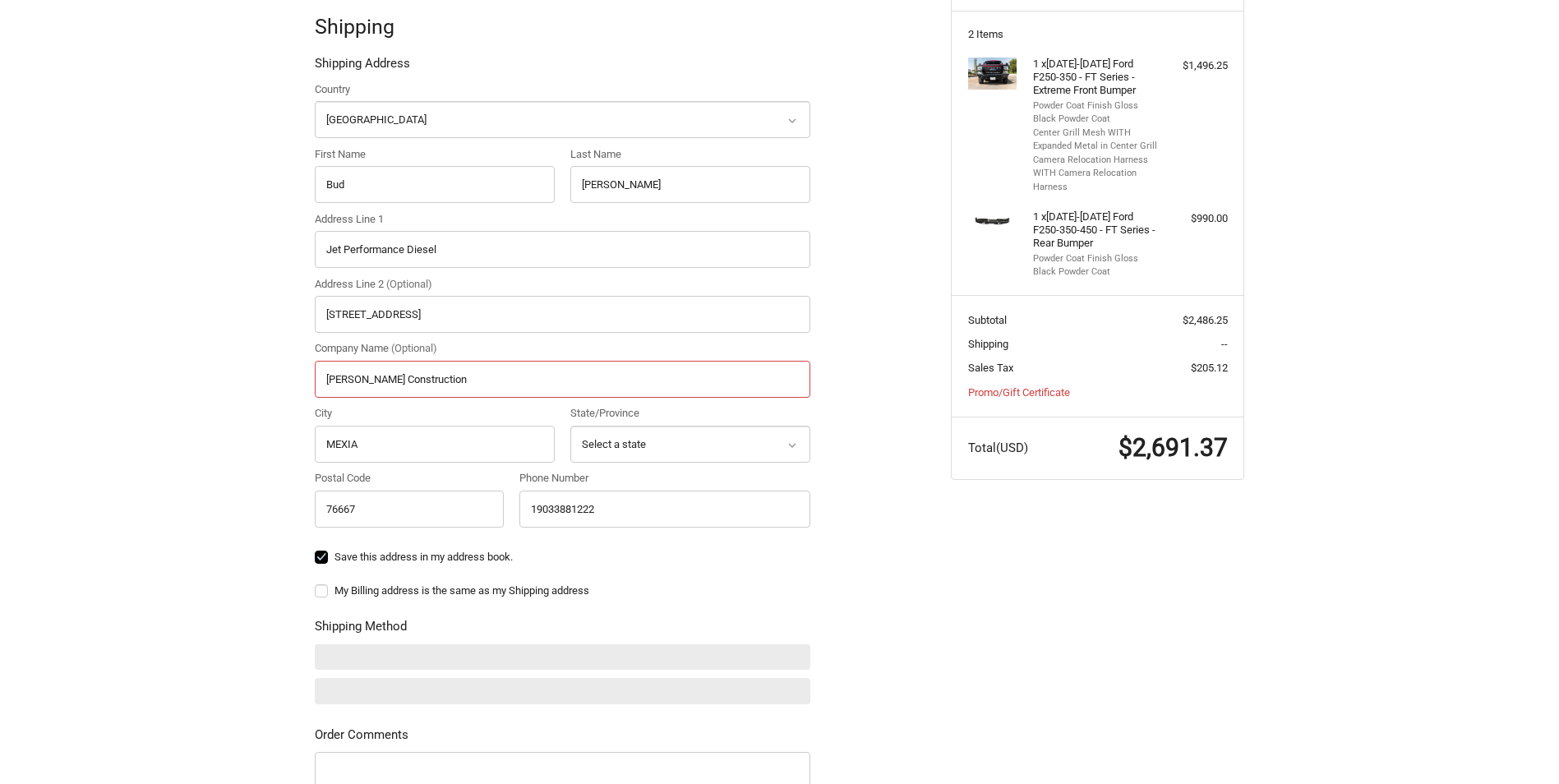
drag, startPoint x: 394, startPoint y: 382, endPoint x: 101, endPoint y: 397, distance: 293.4
click at [101, 397] on div "Customer [EMAIL_ADDRESS][DOMAIN_NAME] Sign Out Shipping Shipping Address Countr…" at bounding box center [779, 468] width 1559 height 1077
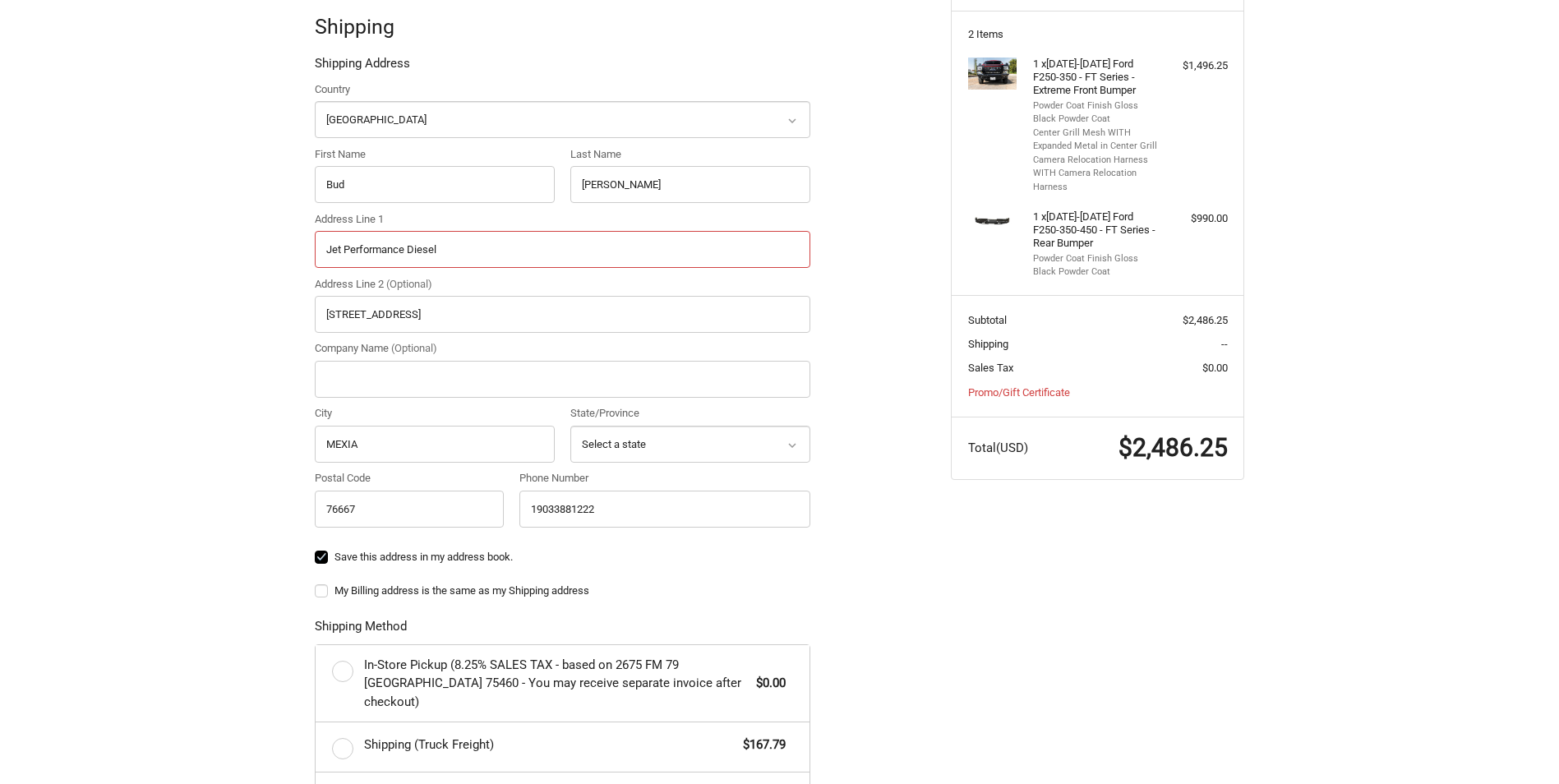
drag, startPoint x: 454, startPoint y: 247, endPoint x: -3, endPoint y: 251, distance: 457.0
click at [0, 251] on html "Checkout Customer [EMAIL_ADDRESS][DOMAIN_NAME] Sign Out Shipping Shipping Addre…" at bounding box center [779, 401] width 1559 height 1434
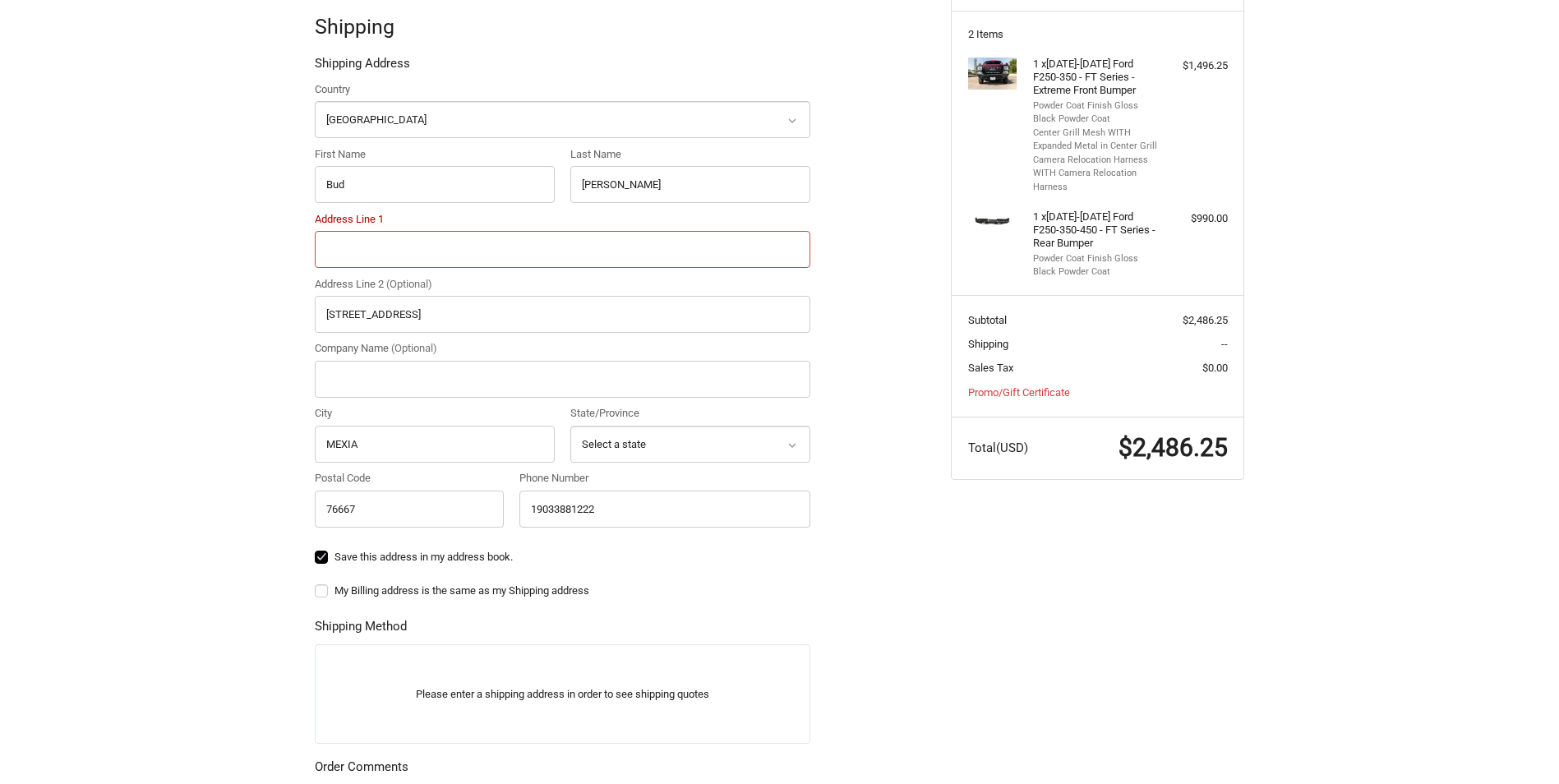
click at [366, 249] on input "Address Line 1" at bounding box center [563, 249] width 496 height 37
type input "[STREET_ADDRESS]"
type input "[PERSON_NAME]"
drag, startPoint x: 397, startPoint y: 316, endPoint x: 127, endPoint y: 316, distance: 270.0
click at [130, 316] on div "Customer [EMAIL_ADDRESS][DOMAIN_NAME] Sign Out Shipping Shipping Address Countr…" at bounding box center [779, 524] width 1559 height 1188
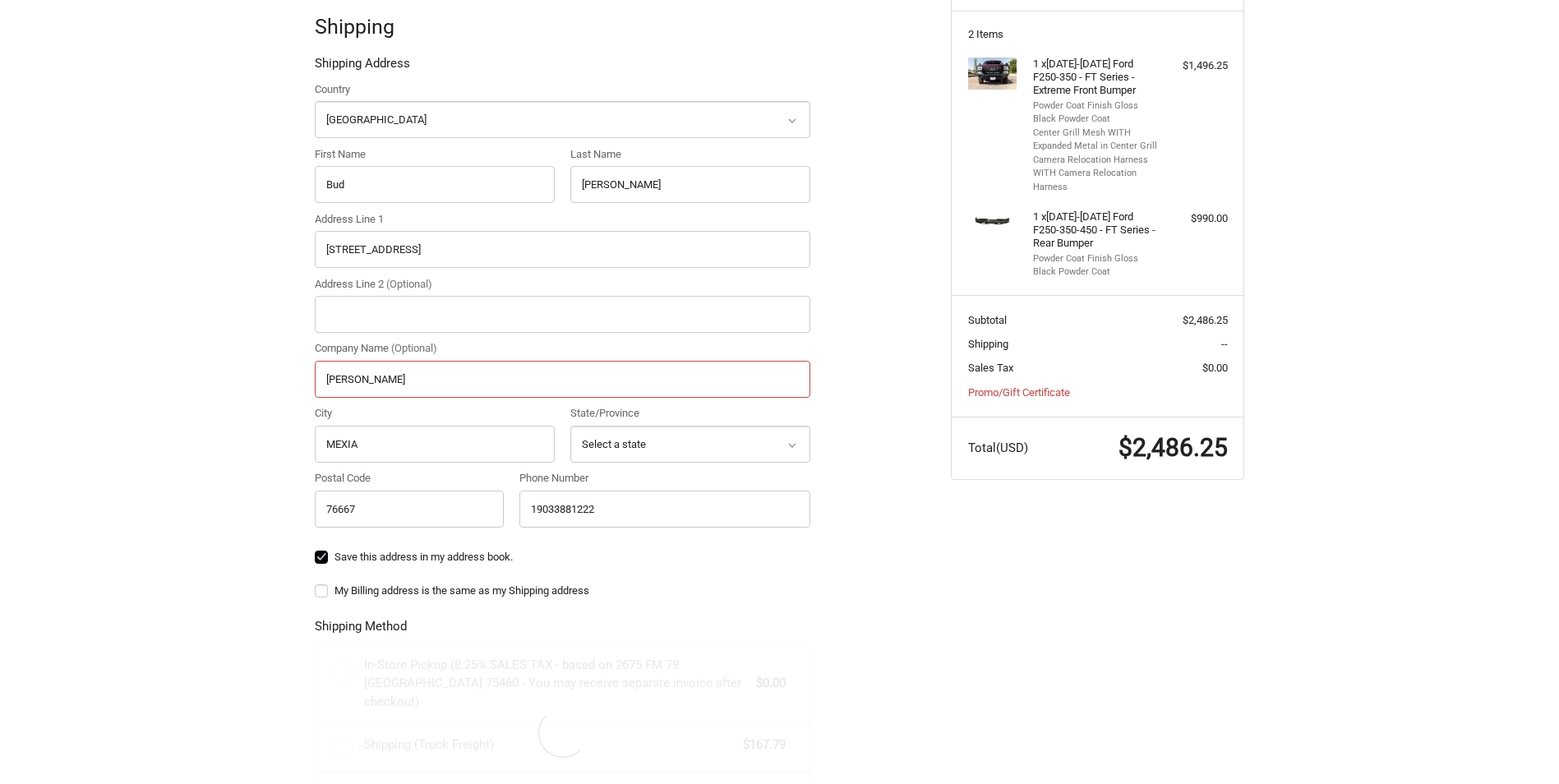
click at [368, 383] on input "[PERSON_NAME]" at bounding box center [563, 379] width 496 height 37
type input "J"
type input "Jet Performance Diesel"
click at [410, 320] on input "[STREET_ADDRESS]" at bounding box center [563, 314] width 496 height 37
type input "7"
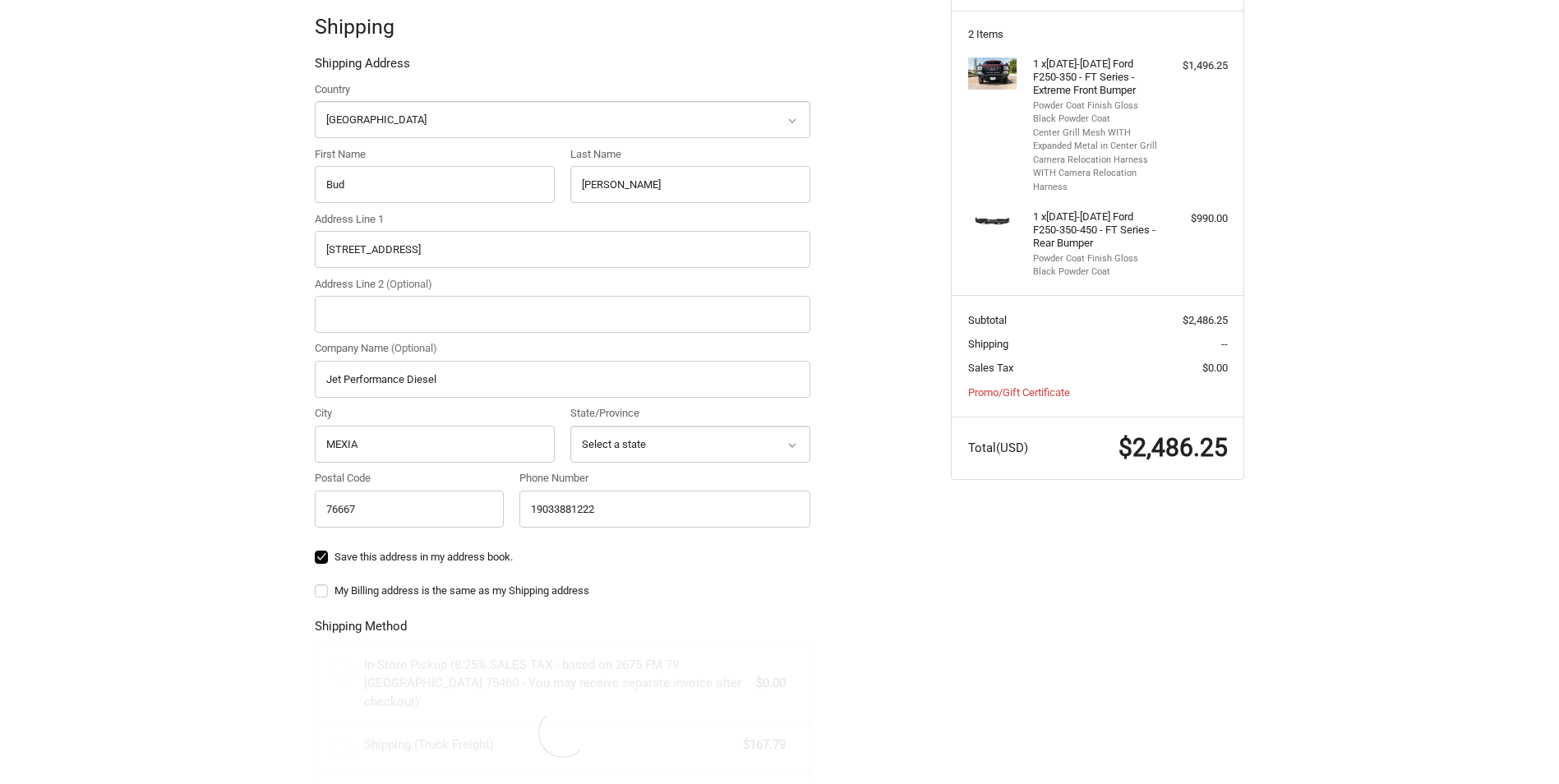
click at [257, 322] on div "Customer [EMAIL_ADDRESS][DOMAIN_NAME] Sign Out Shipping Shipping Address Countr…" at bounding box center [779, 524] width 1559 height 1188
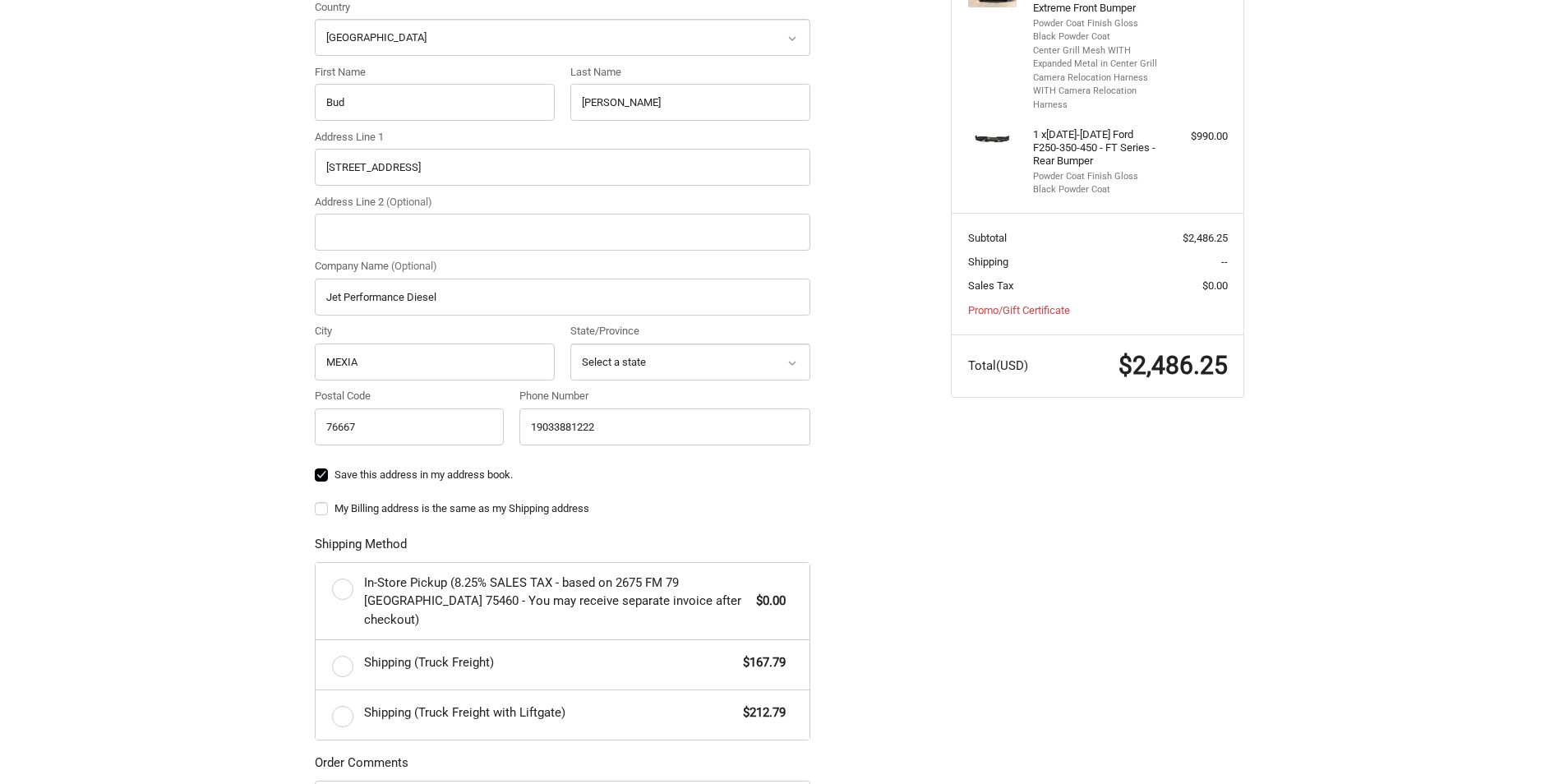
scroll to position [481, 0]
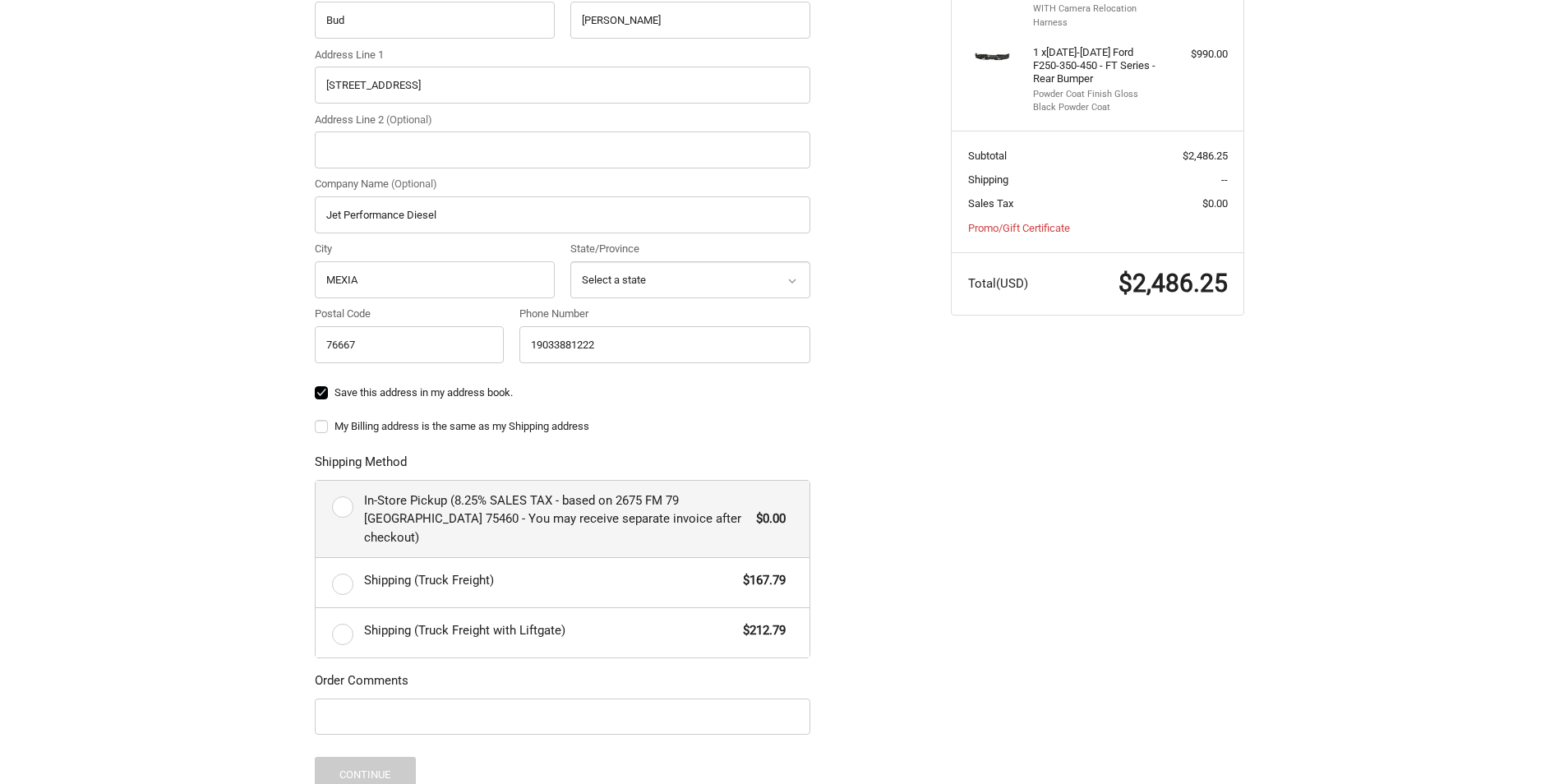
click at [348, 508] on label "In-Store Pickup (8.25% SALES TAX - based on 2675 FM 79 [GEOGRAPHIC_DATA] 75460 …" at bounding box center [563, 519] width 494 height 77
click at [316, 482] on input "In-Store Pickup (8.25% SALES TAX - based on 2675 FM 79 [GEOGRAPHIC_DATA] 75460 …" at bounding box center [316, 481] width 1 height 1
radio input "true"
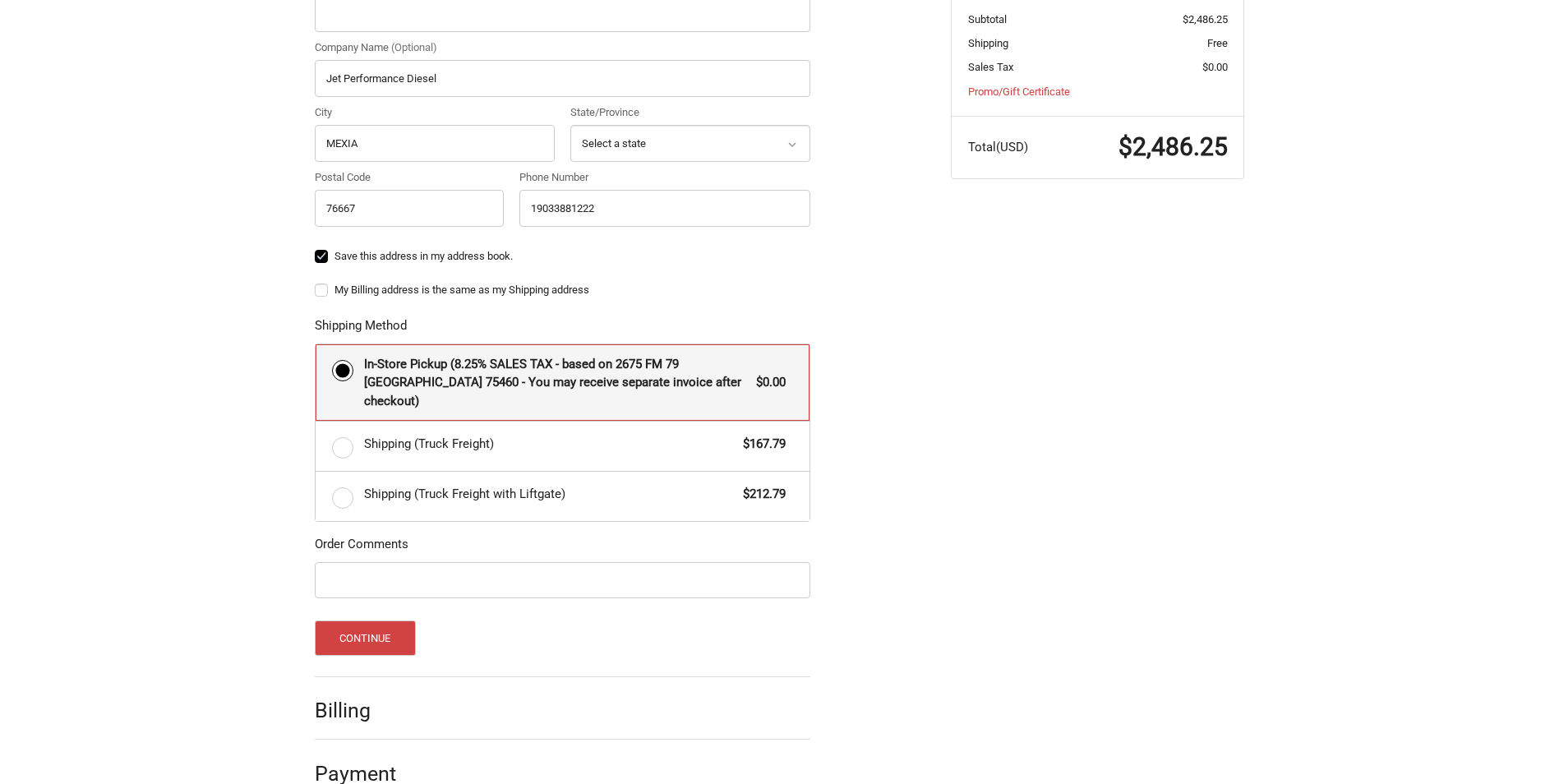
scroll to position [632, 0]
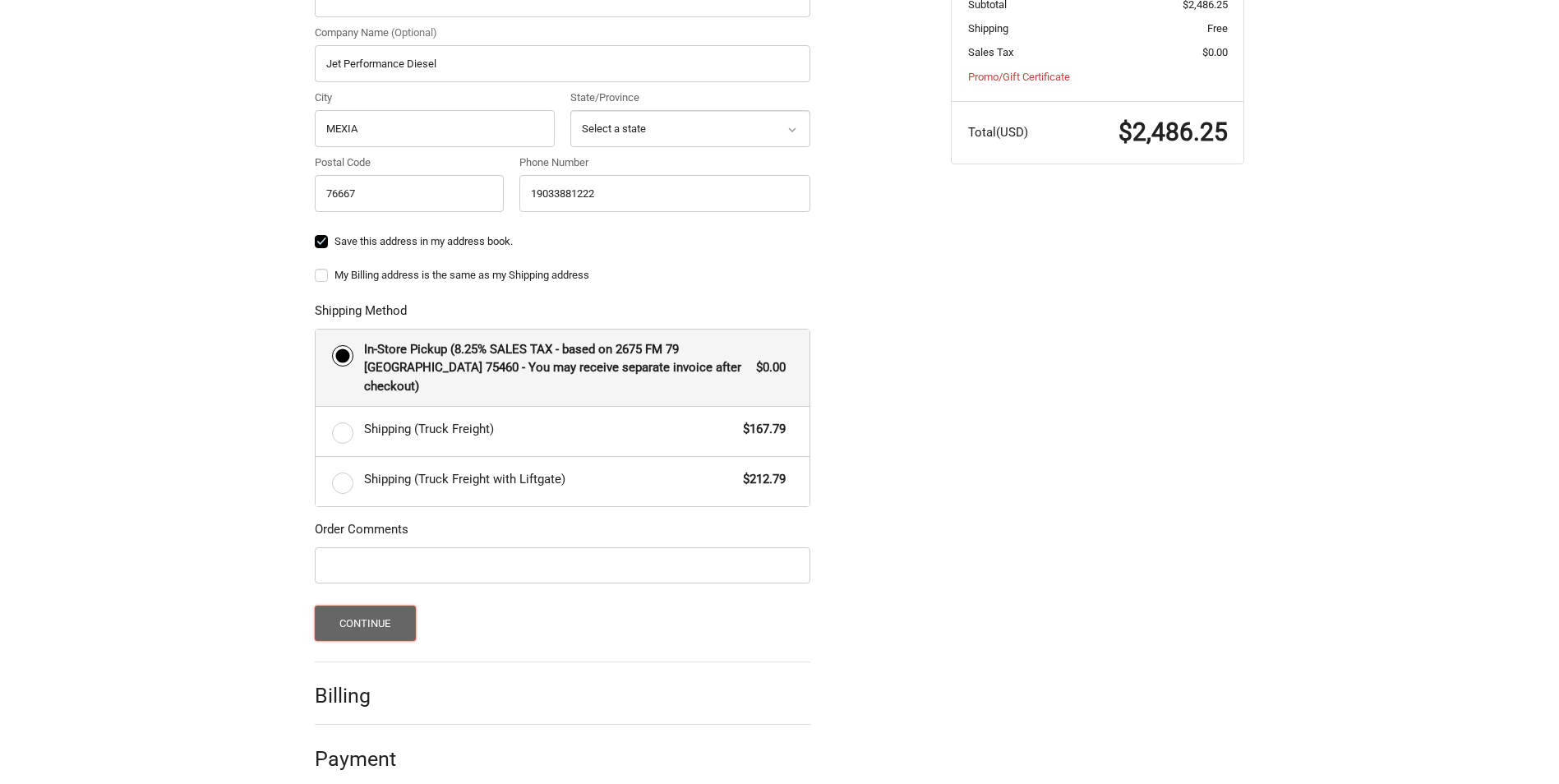
click at [362, 606] on button "Continue" at bounding box center [365, 623] width 101 height 36
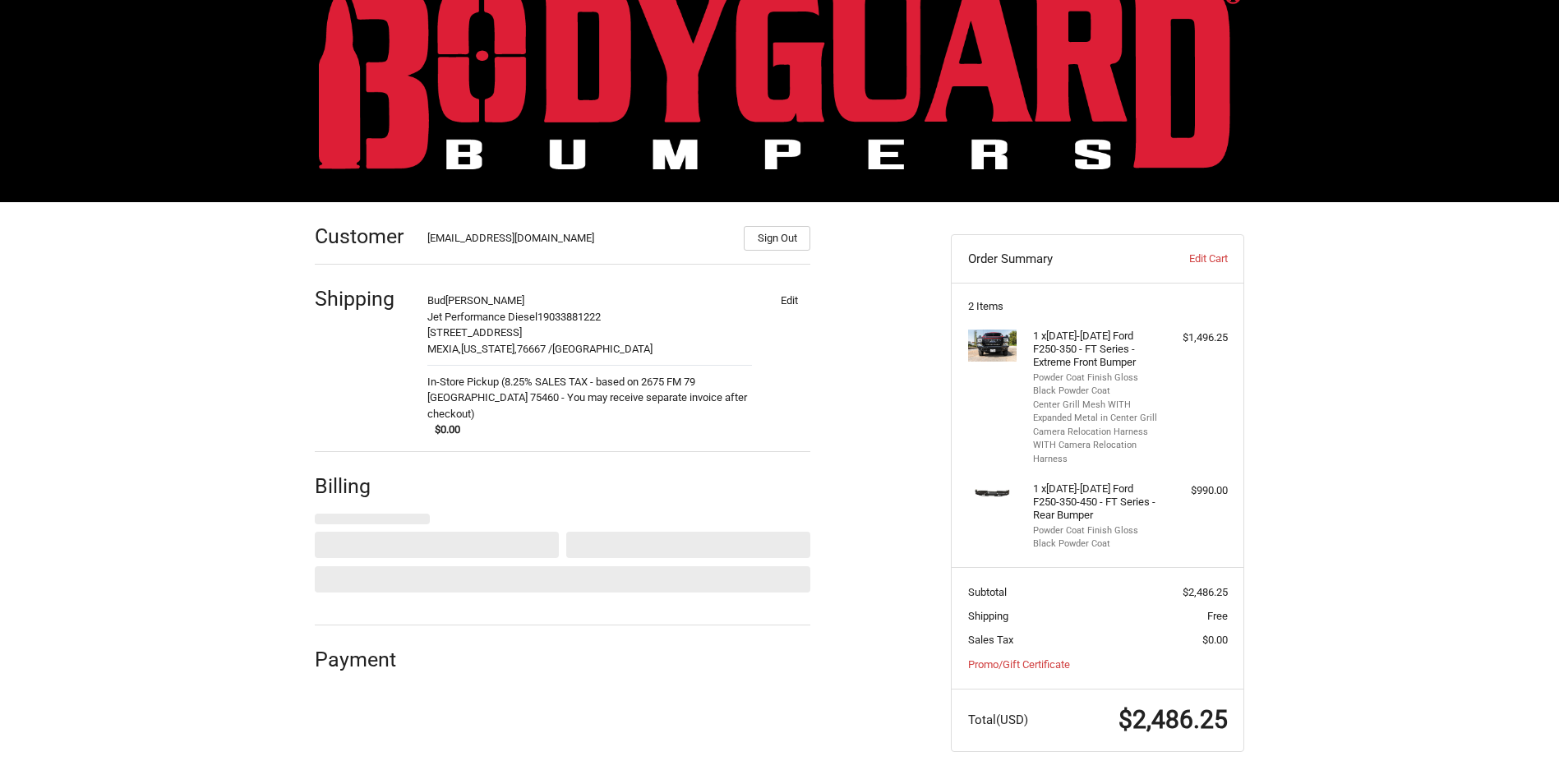
select select "US"
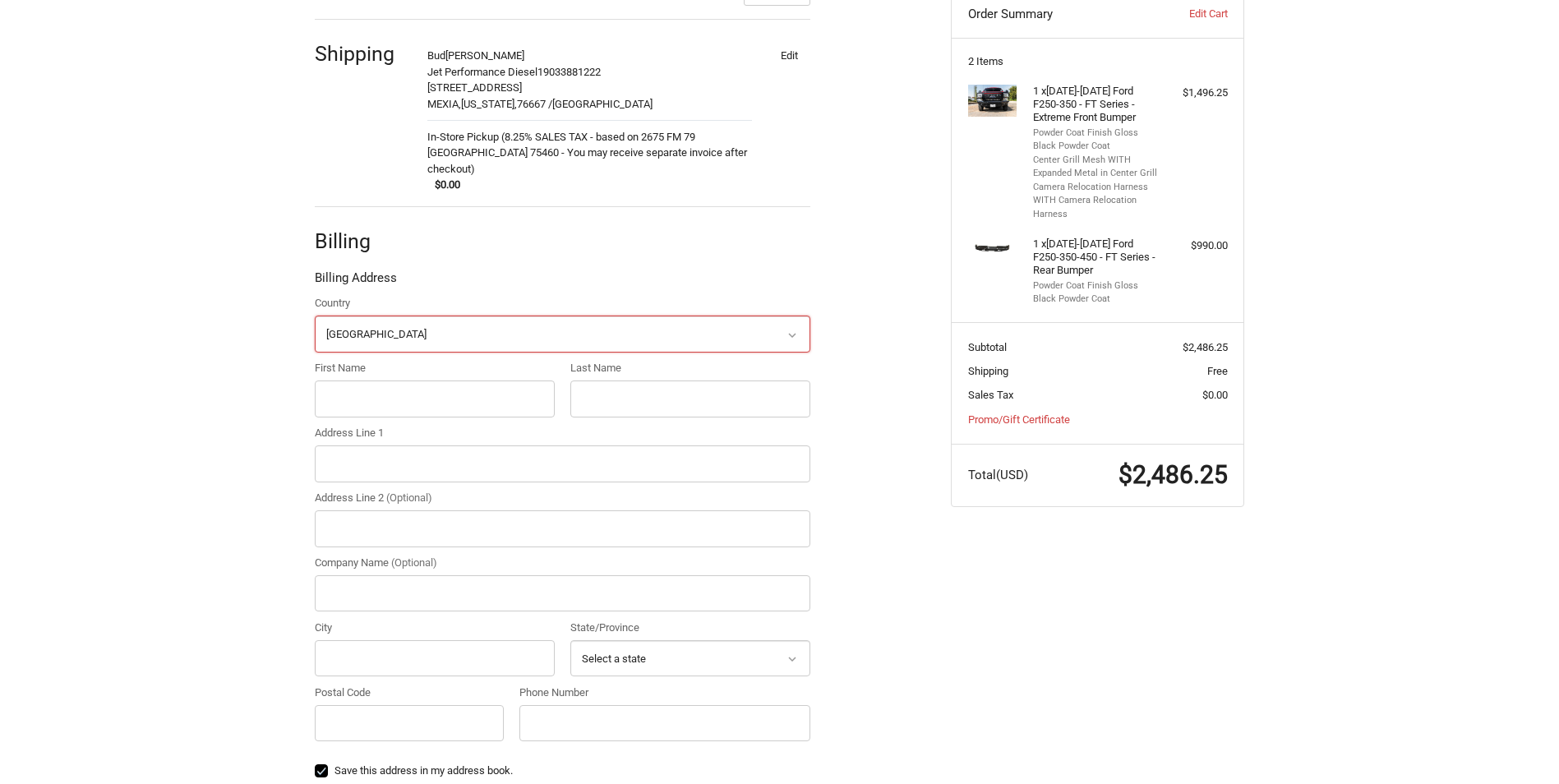
scroll to position [411, 0]
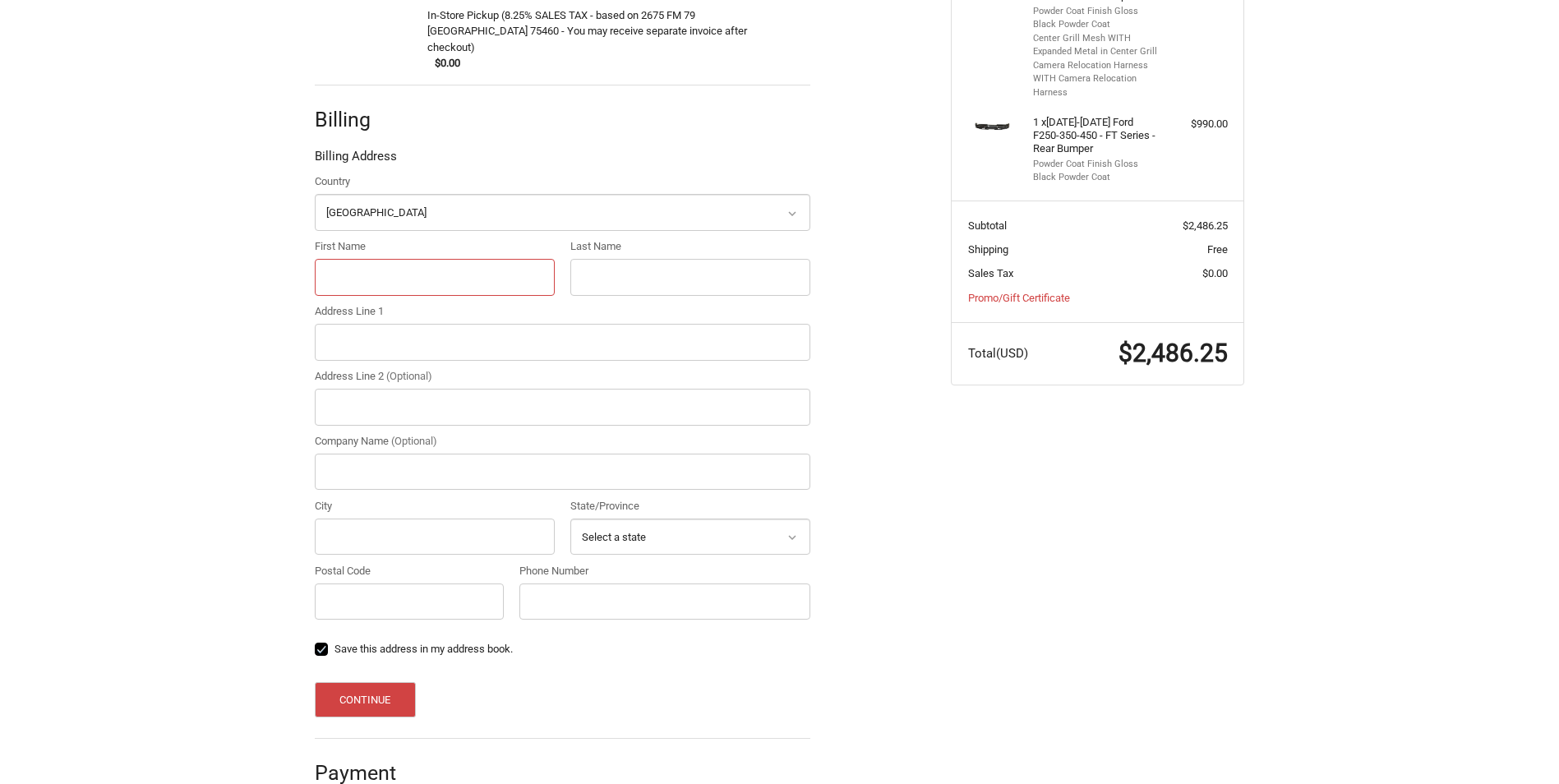
click at [387, 260] on input "First Name" at bounding box center [435, 277] width 240 height 37
type input "Bud"
type input "[PERSON_NAME]"
type input "Jet Performance Diesel"
type input "[STREET_ADDRESS]"
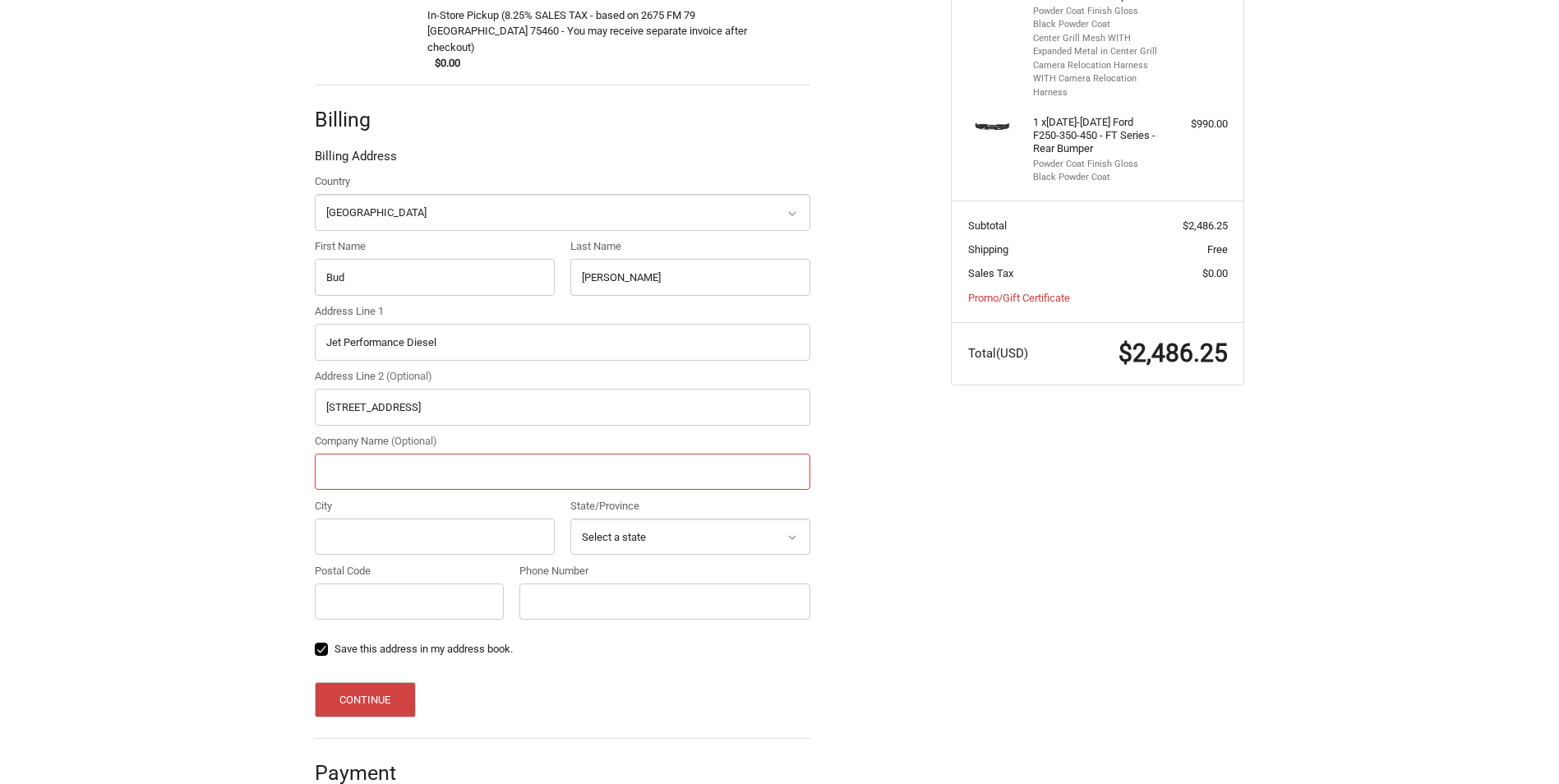
type input "[PERSON_NAME] Construction"
type input "MEXIA"
select select "[GEOGRAPHIC_DATA]"
type input "76667"
type input "19033881222"
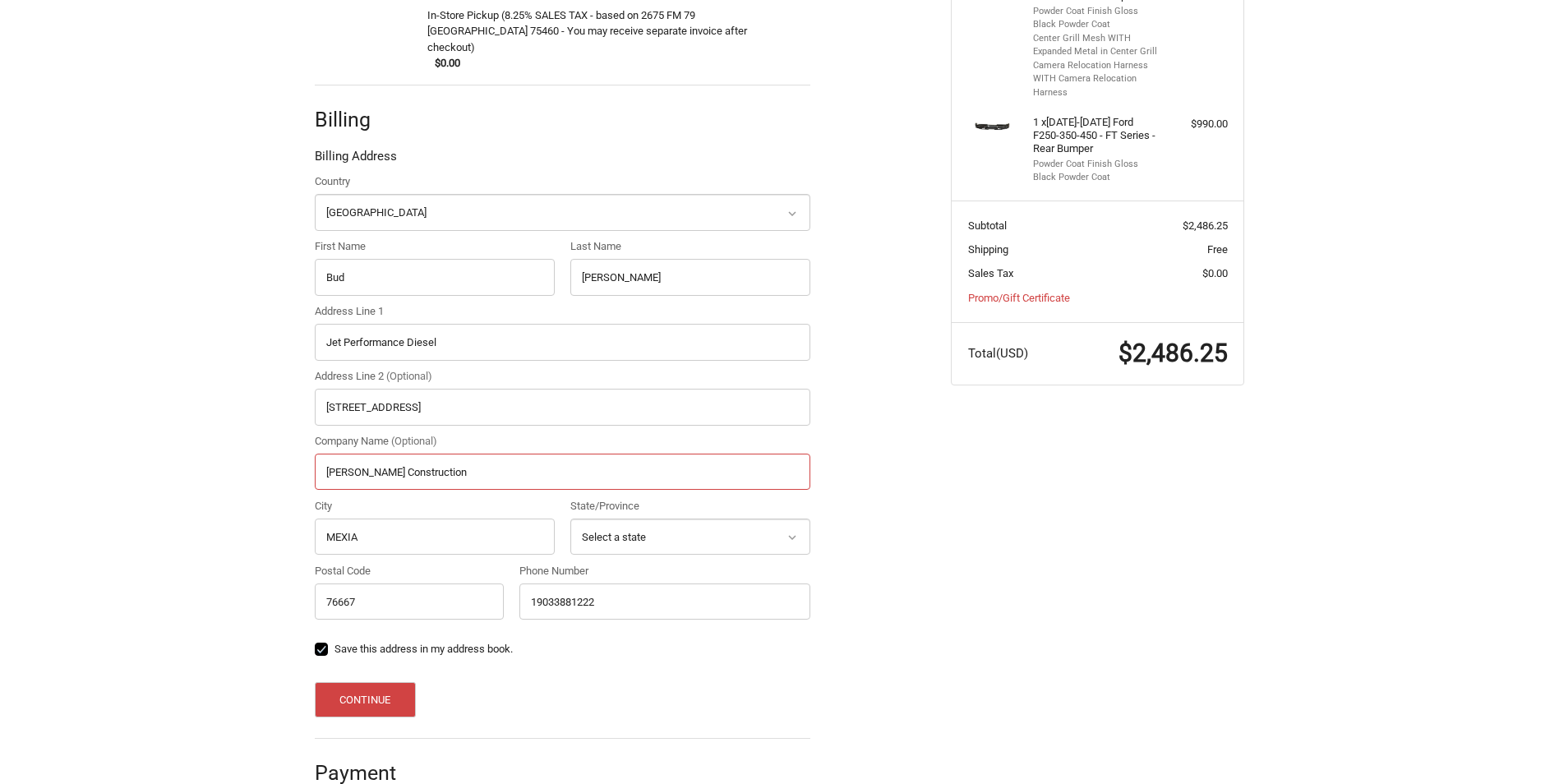
drag, startPoint x: 458, startPoint y: 455, endPoint x: 0, endPoint y: 459, distance: 458.0
click at [0, 461] on html "Checkout Customer [EMAIL_ADDRESS][DOMAIN_NAME] Sign Out Shipping [PERSON_NAME] …" at bounding box center [779, 203] width 1559 height 1227
type input "Jet Performance"
click at [180, 461] on div "Customer [EMAIL_ADDRESS][DOMAIN_NAME] Sign Out Shipping [PERSON_NAME] Jet Perfo…" at bounding box center [779, 326] width 1559 height 981
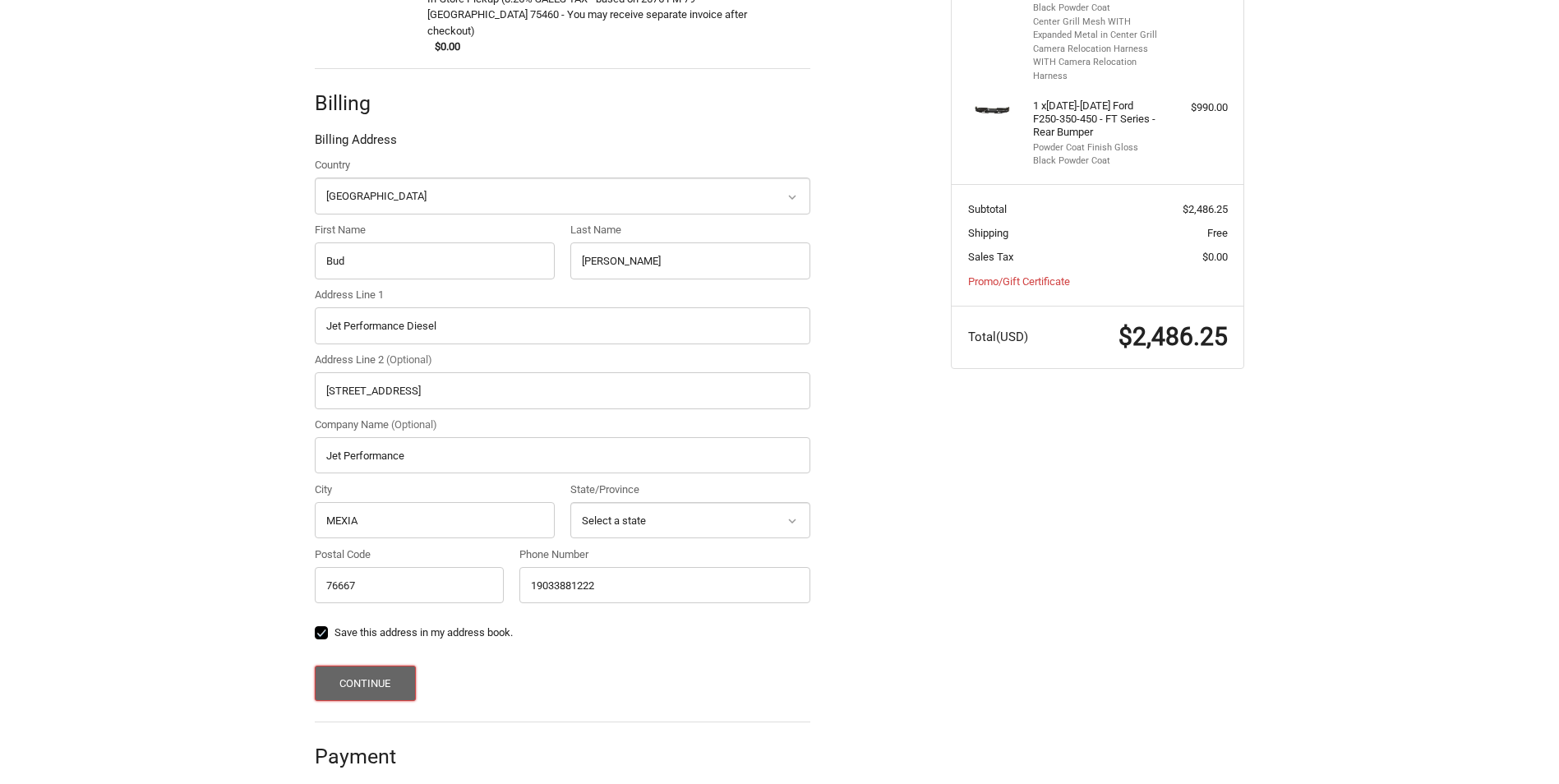
click at [375, 668] on button "Continue" at bounding box center [365, 683] width 101 height 36
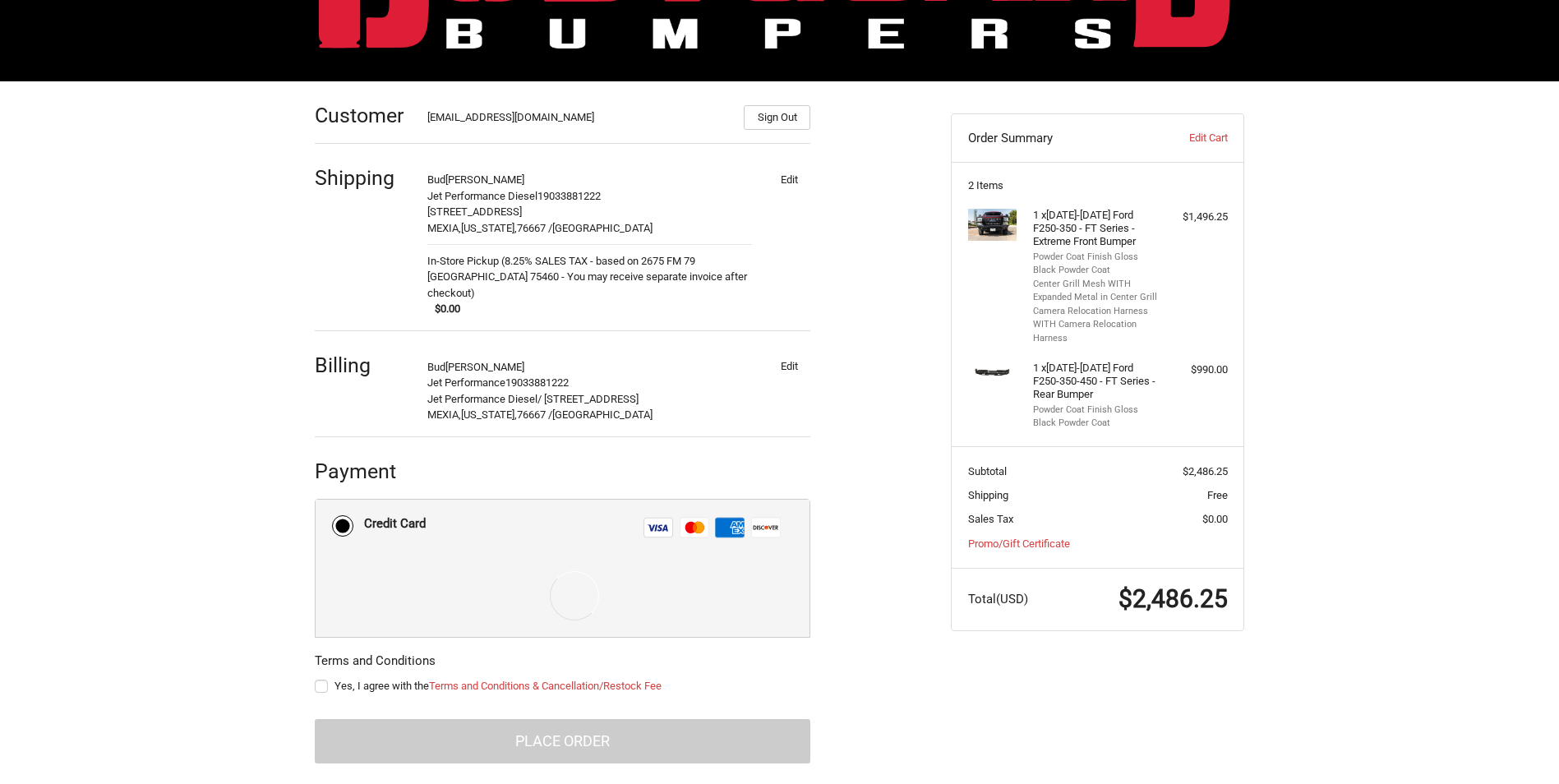
scroll to position [236, 0]
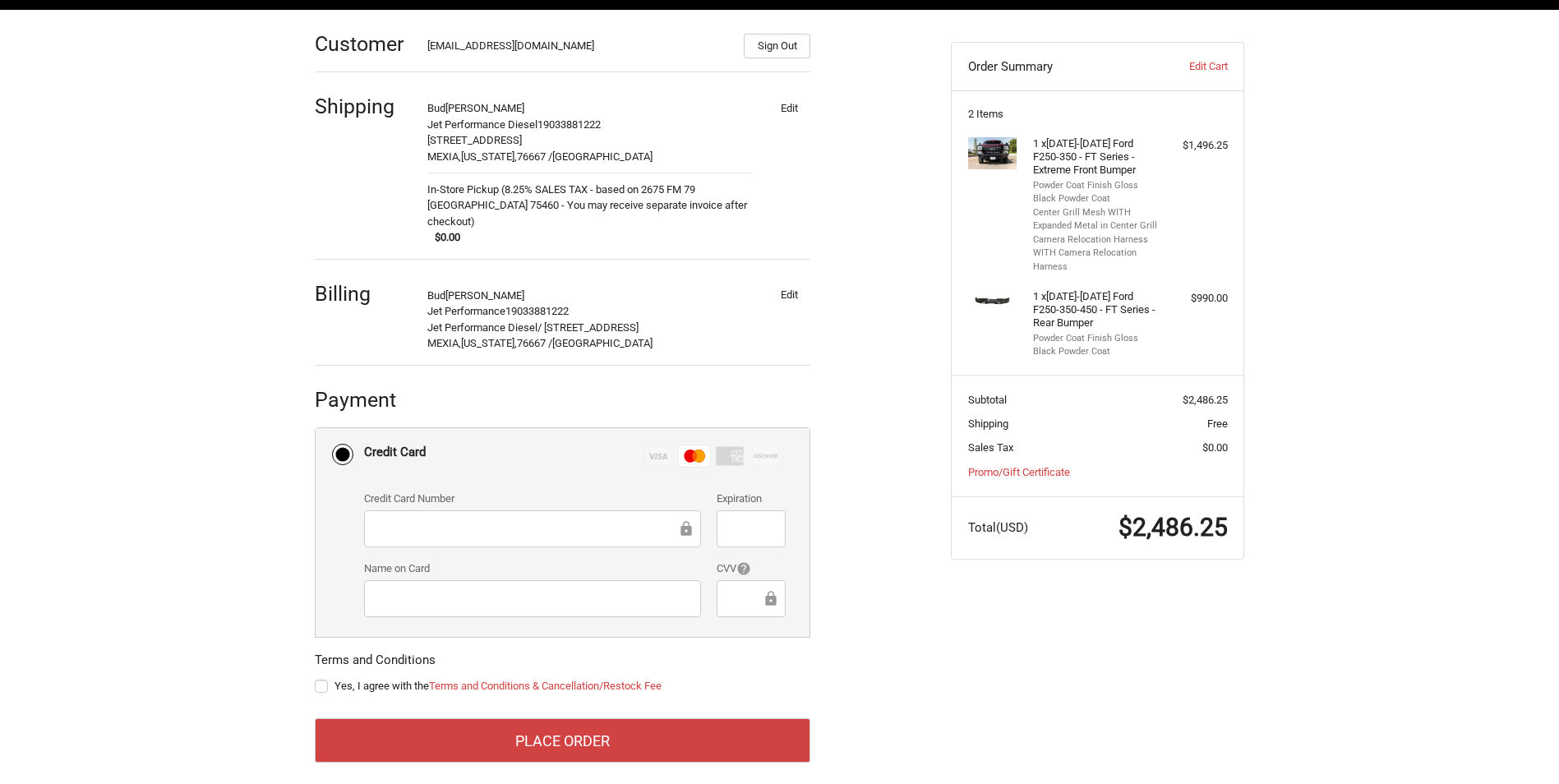
click at [603, 450] on div "Credit Card Visa Master Amex Discover" at bounding box center [575, 455] width 422 height 34
click at [316, 429] on input "Credit Card Visa Master Amex Discover" at bounding box center [316, 428] width 1 height 1
click at [836, 542] on ol "Customer [EMAIL_ADDRESS][DOMAIN_NAME] Sign Out Shipping [PERSON_NAME] Jet Perfo…" at bounding box center [595, 386] width 560 height 754
click at [449, 595] on div at bounding box center [533, 598] width 337 height 37
click at [270, 628] on div "Customer [EMAIL_ADDRESS][DOMAIN_NAME] Sign Out Shipping [PERSON_NAME] Jet Perfo…" at bounding box center [779, 403] width 1559 height 788
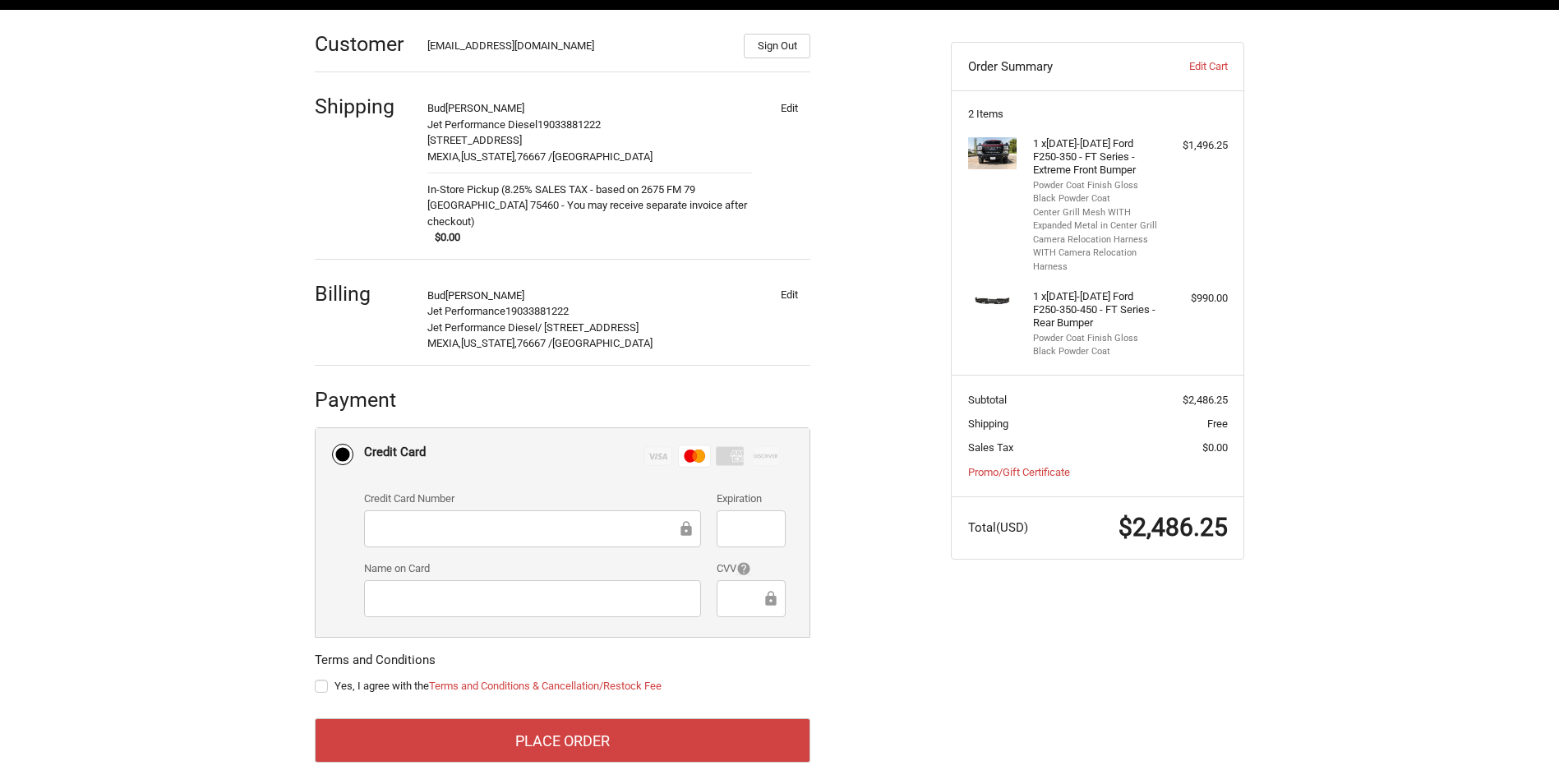
click at [916, 605] on div "Customer [EMAIL_ADDRESS][DOMAIN_NAME] Sign Out Shipping [PERSON_NAME] Jet Perfo…" at bounding box center [621, 395] width 636 height 773
click at [323, 680] on label "Yes, I agree with the Terms and Conditions & Cancellation/Restock Fee" at bounding box center [563, 686] width 496 height 13
click at [316, 678] on input "Yes, I agree with the Terms and Conditions & Cancellation/Restock Fee" at bounding box center [315, 678] width 1 height 1
checkbox input "true"
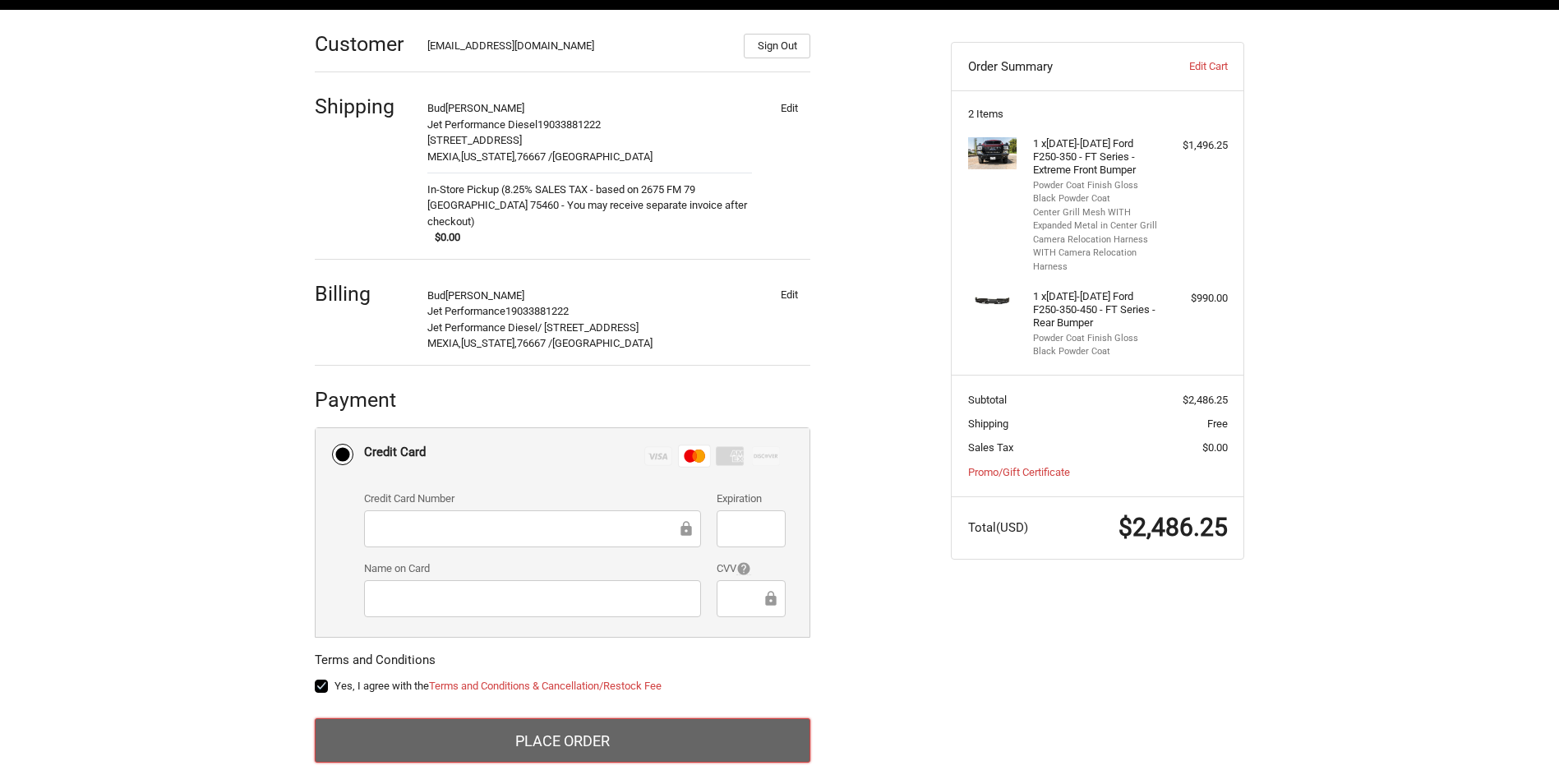
click at [556, 729] on button "Place Order" at bounding box center [563, 740] width 496 height 44
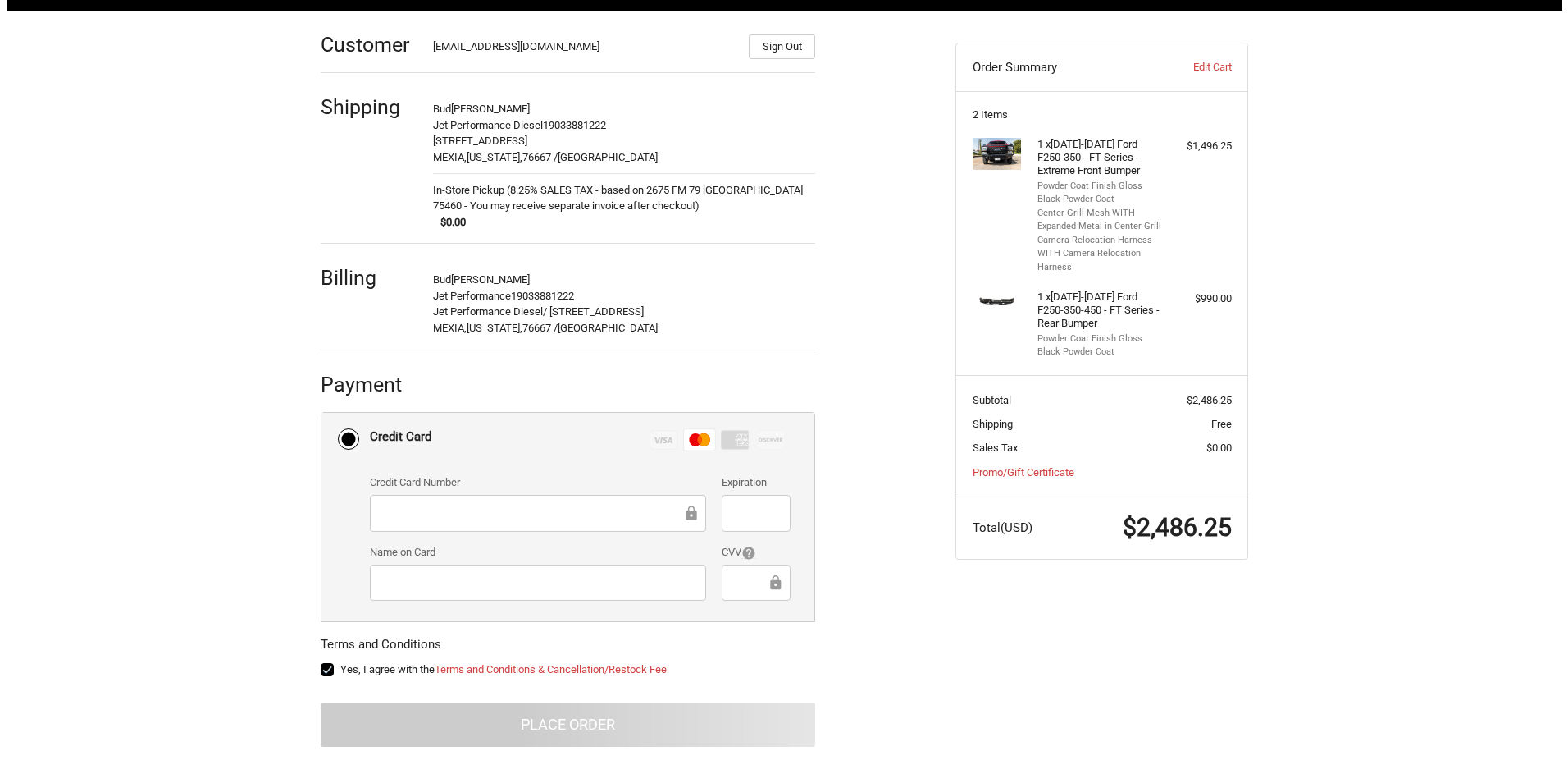
scroll to position [0, 0]
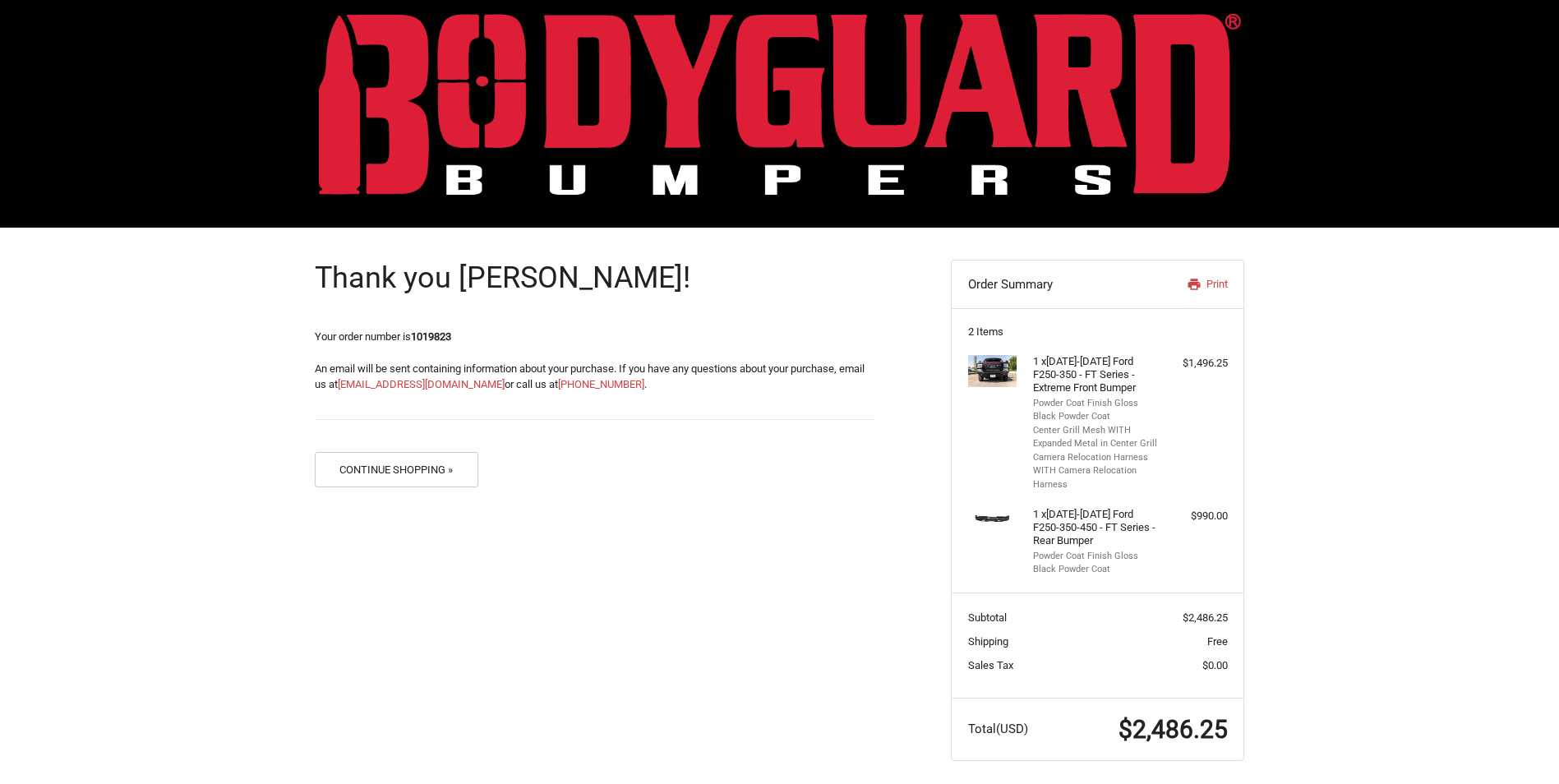
scroll to position [28, 0]
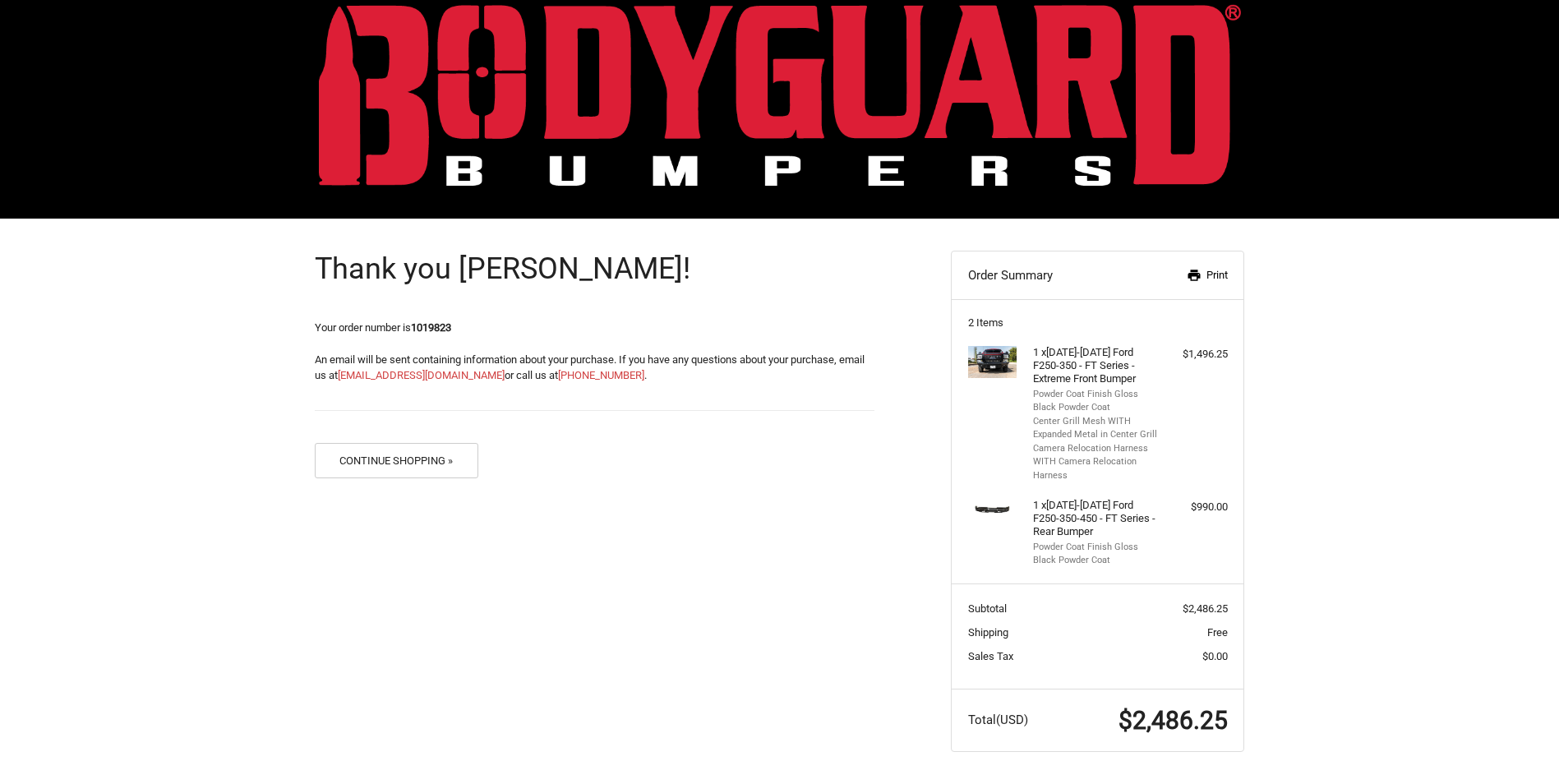
click at [1216, 273] on link "Print" at bounding box center [1184, 275] width 84 height 17
